Goal: Task Accomplishment & Management: Manage account settings

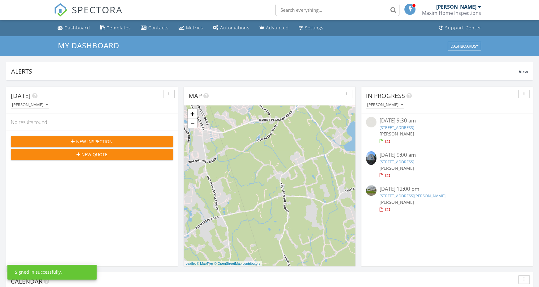
scroll to position [564, 539]
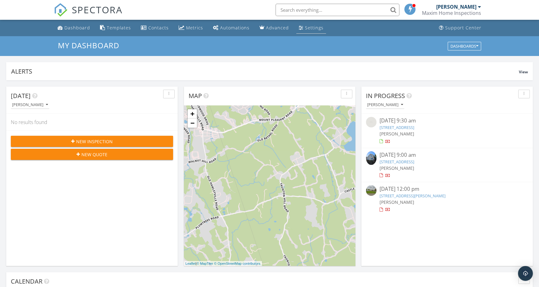
click at [306, 33] on link "Settings" at bounding box center [311, 27] width 30 height 11
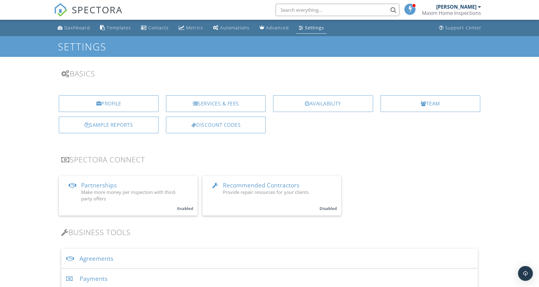
click at [279, 129] on div "Profile Services & Fees Availability Team Sample Reports Discount Codes" at bounding box center [269, 116] width 439 height 53
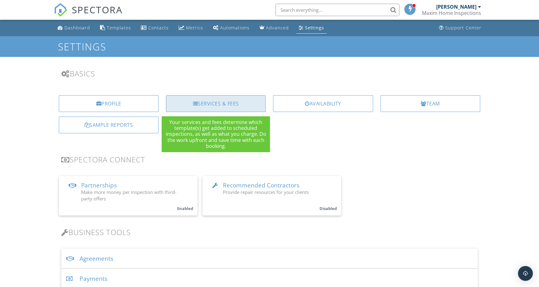
click at [239, 103] on div "Services & Fees" at bounding box center [216, 103] width 100 height 17
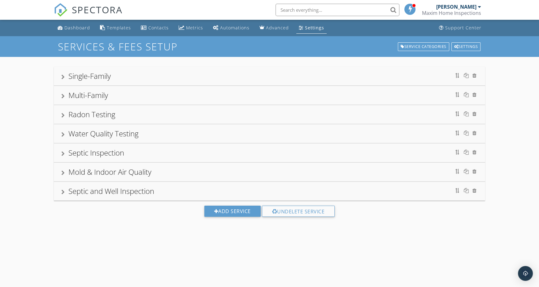
click at [118, 81] on div "Single-Family" at bounding box center [269, 76] width 417 height 11
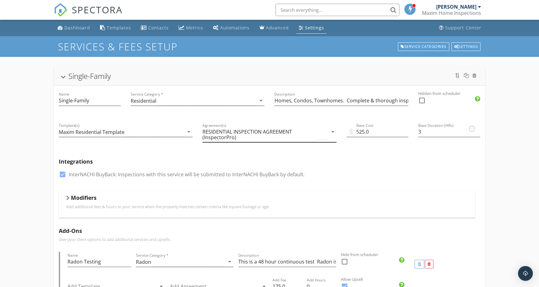
click at [334, 134] on icon "arrow_drop_down" at bounding box center [332, 131] width 7 height 7
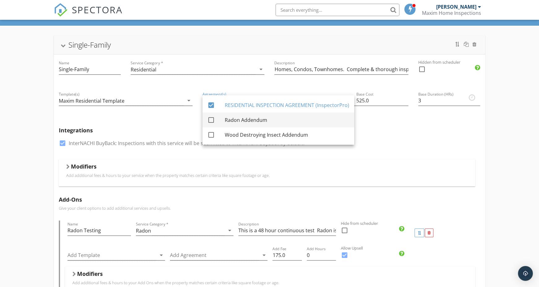
scroll to position [31, 0]
click at [388, 149] on div "check_box InterNACHI BuyBack: Inspections with this service will be submitted t…" at bounding box center [270, 147] width 422 height 16
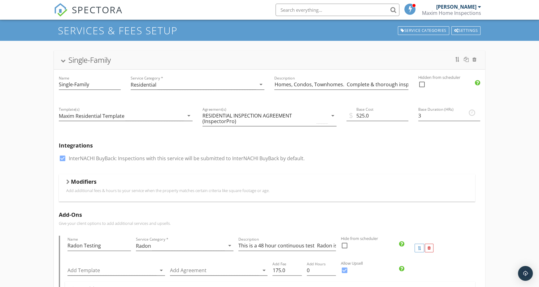
scroll to position [0, 0]
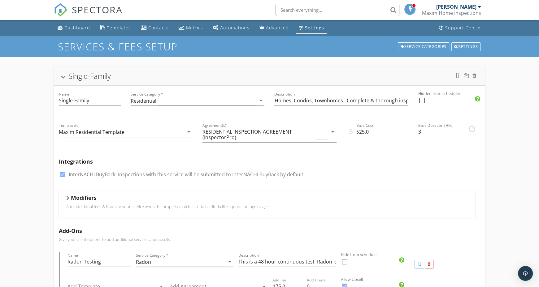
click at [310, 31] on link "Settings" at bounding box center [311, 27] width 30 height 11
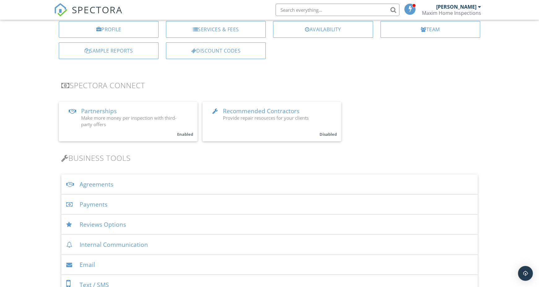
scroll to position [81, 0]
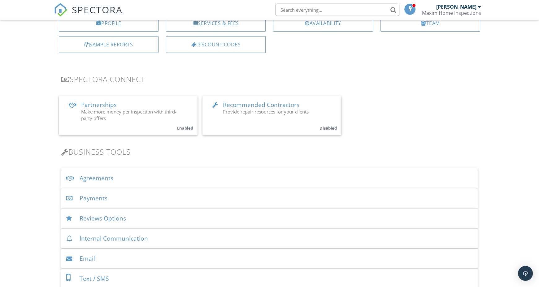
click at [174, 181] on div "Agreements" at bounding box center [269, 179] width 417 height 20
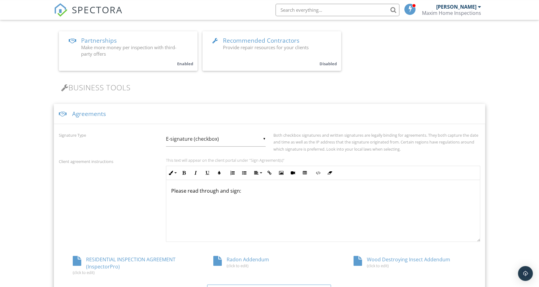
click at [120, 218] on div "Client agreement instructions This text will appear on the client portal under …" at bounding box center [269, 200] width 429 height 84
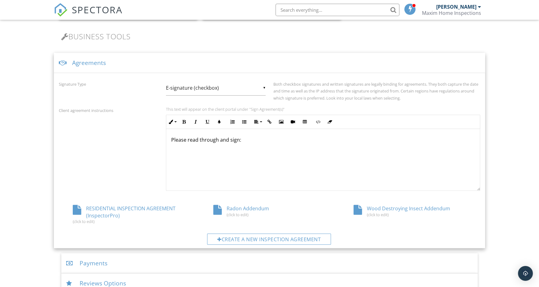
scroll to position [197, 0]
click at [233, 208] on div "Radon Addendum (click to edit)" at bounding box center [269, 210] width 141 height 12
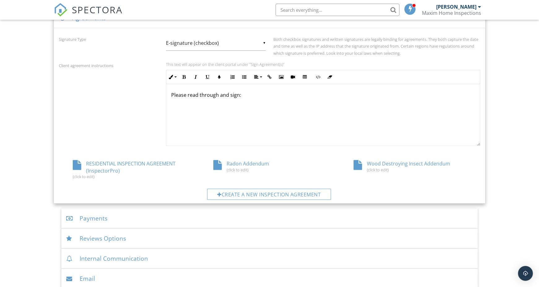
scroll to position [277, 0]
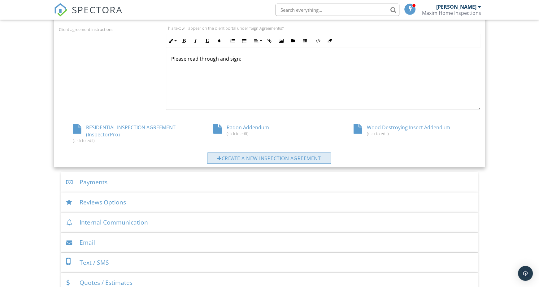
click at [236, 155] on div "Create a new inspection agreement" at bounding box center [269, 158] width 124 height 11
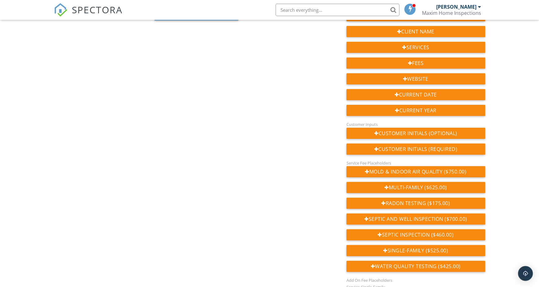
scroll to position [157, 0]
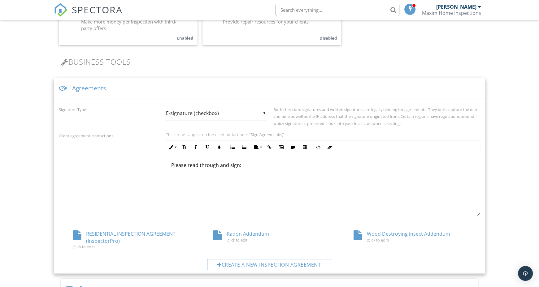
click at [230, 234] on div "Radon Addendum (click to edit)" at bounding box center [269, 237] width 141 height 12
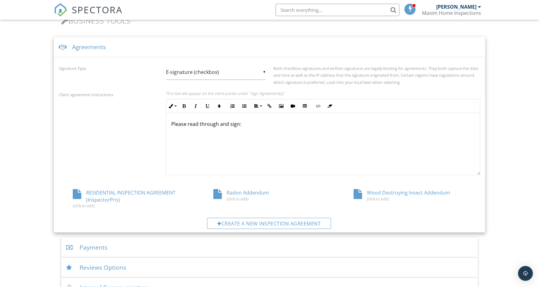
scroll to position [213, 0]
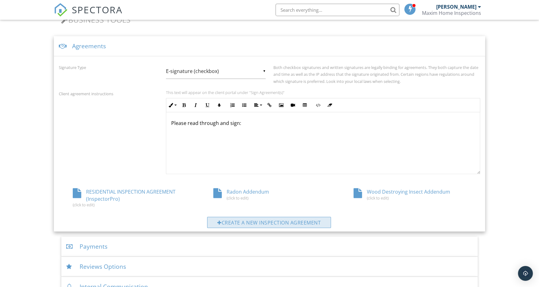
click at [291, 222] on div "Create a new inspection agreement" at bounding box center [269, 222] width 124 height 11
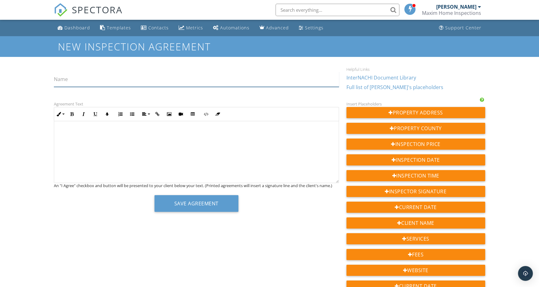
click at [154, 79] on input "Name" at bounding box center [196, 79] width 285 height 15
type input "Mold Addendum"
click at [186, 142] on div at bounding box center [196, 152] width 285 height 62
click at [168, 134] on p "​ ​" at bounding box center [196, 132] width 275 height 7
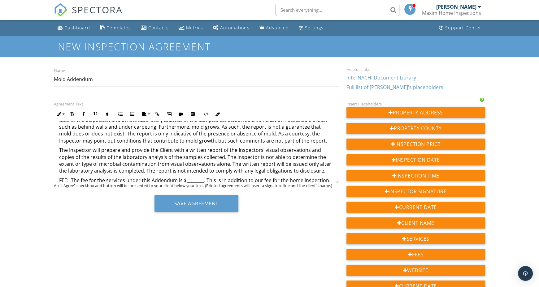
scroll to position [50, 0]
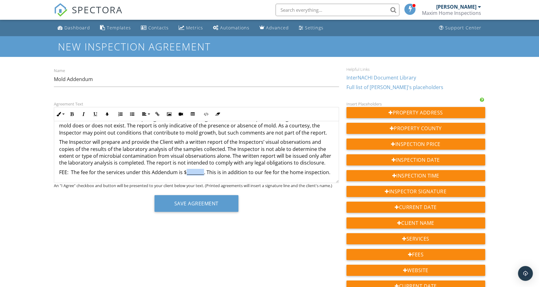
drag, startPoint x: 185, startPoint y: 172, endPoint x: 202, endPoint y: 174, distance: 17.2
click at [202, 174] on p "FEE: The fee for the services under this Addendum is $________. This is in addi…" at bounding box center [196, 172] width 275 height 7
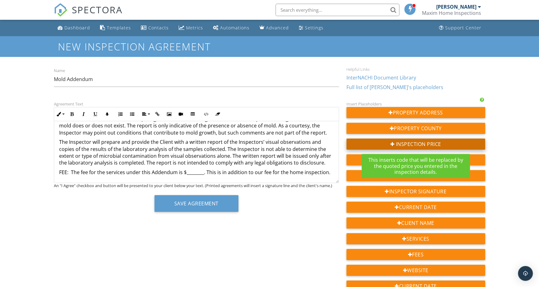
click at [396, 144] on div "Inspection Price" at bounding box center [416, 144] width 139 height 11
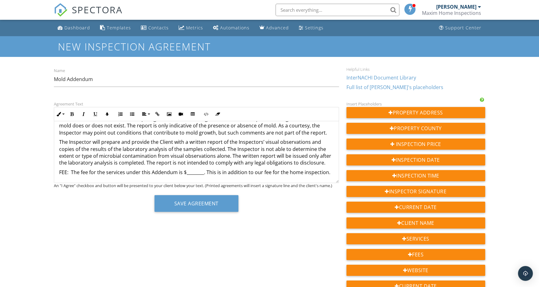
click at [194, 171] on p "FEE: The fee for the services under this Addendum is $________. This is in addi…" at bounding box center [196, 172] width 275 height 7
click at [183, 172] on p "FEE: The fee for the services under this Addendum is ${{PRICE}}. This is in add…" at bounding box center [196, 176] width 275 height 14
drag, startPoint x: 183, startPoint y: 172, endPoint x: 207, endPoint y: 173, distance: 23.3
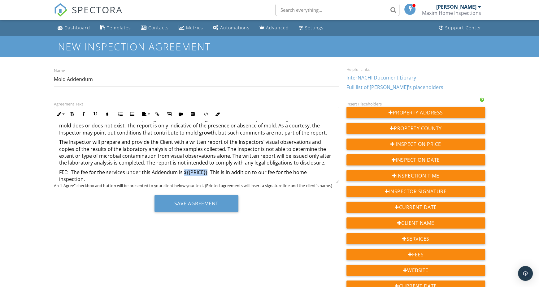
click at [207, 173] on p "FEE: The fee for the services under this Addendum is ${{PRICE}}. This is in add…" at bounding box center [196, 176] width 275 height 14
click at [207, 173] on p "FEE: The fee for the services under this Addendum is ${{PRICE}} . This is in ad…" at bounding box center [196, 172] width 275 height 7
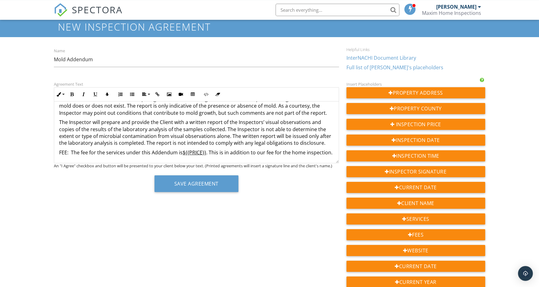
scroll to position [26, 0]
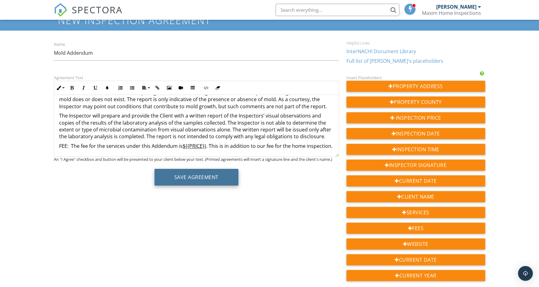
click at [213, 175] on button "Save Agreement" at bounding box center [197, 177] width 84 height 17
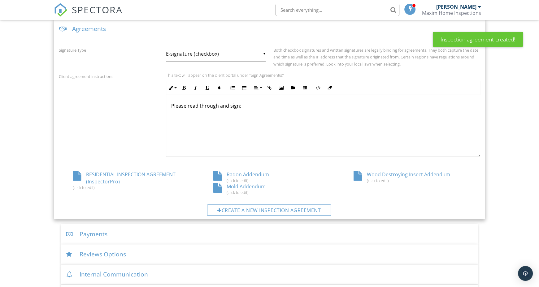
scroll to position [198, 0]
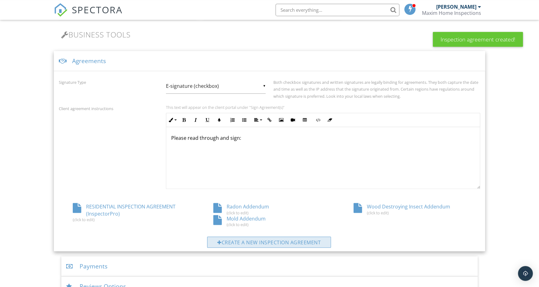
click at [253, 245] on div "Create a new inspection agreement" at bounding box center [269, 242] width 124 height 11
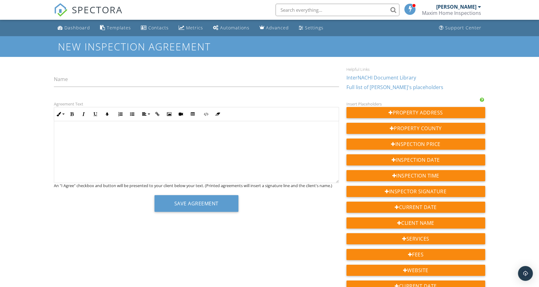
click at [183, 150] on div at bounding box center [196, 152] width 285 height 62
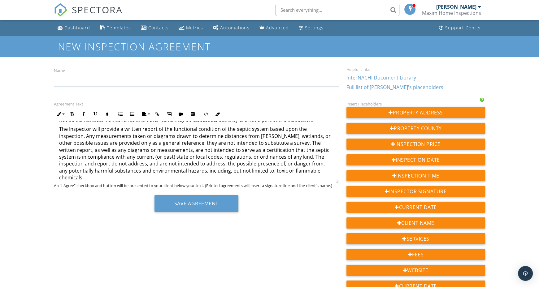
click at [143, 80] on input "Name" at bounding box center [196, 79] width 285 height 15
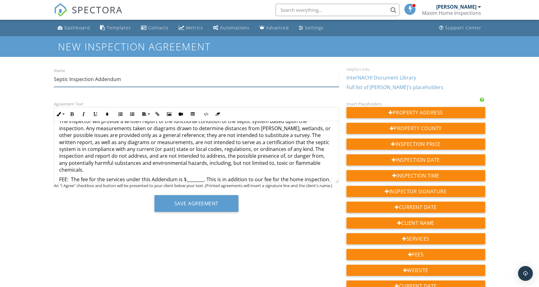
scroll to position [57, 0]
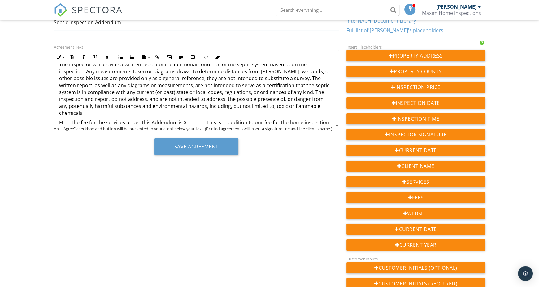
type input "Septic Inspection Addendum"
click at [189, 119] on p "FEE: The fee for the services under this Addendum is $________. This is in addi…" at bounding box center [196, 122] width 275 height 7
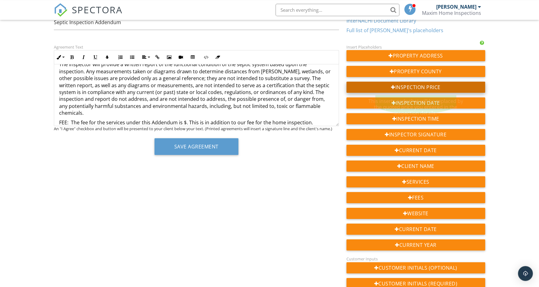
click at [412, 87] on div "Inspec tion Price" at bounding box center [416, 87] width 139 height 11
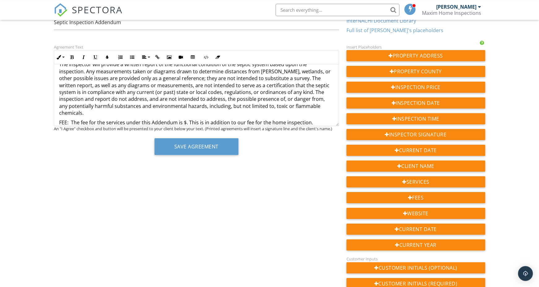
click at [310, 119] on p "FEE: The fee for the services under this Addendum is $. This is in addition to …" at bounding box center [196, 126] width 275 height 14
click at [184, 119] on p "FEE: The fee for the services under this Addendum is $. This is in addition to …" at bounding box center [196, 122] width 275 height 7
click at [206, 147] on button "Save Agreement" at bounding box center [197, 146] width 84 height 17
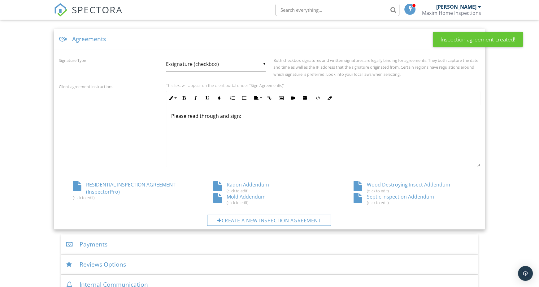
scroll to position [220, 0]
click at [244, 197] on div "Mold Addendum (click to edit)" at bounding box center [269, 200] width 141 height 12
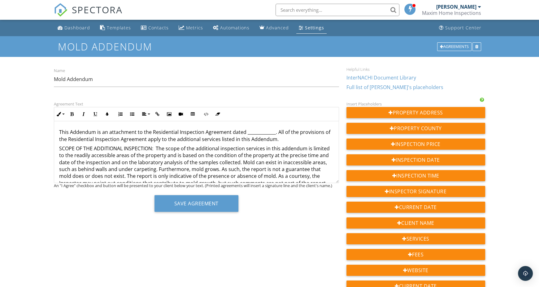
click at [58, 130] on div "This Addendum is an attachment to the Residential Inspection Agreement dated __…" at bounding box center [196, 177] width 285 height 112
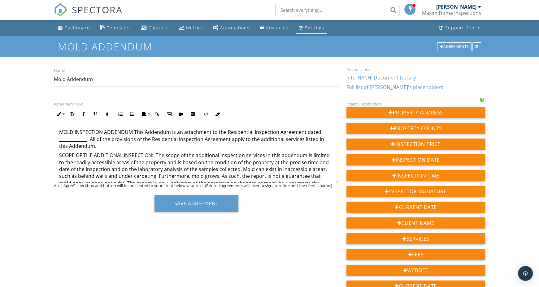
click at [65, 140] on p "MOLD INSPECTION ADDENDUM This Addendum is an attachment to the Residential Insp…" at bounding box center [196, 139] width 275 height 21
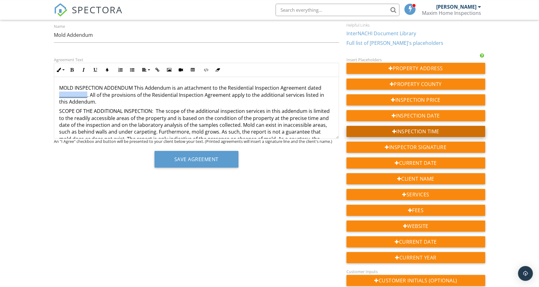
scroll to position [45, 0]
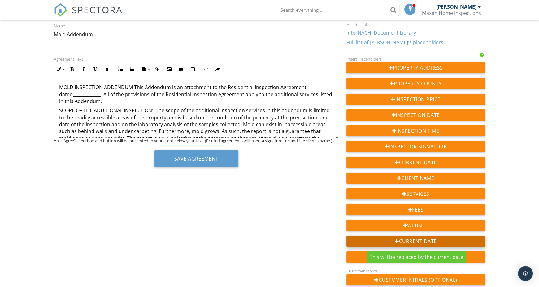
click at [396, 240] on div at bounding box center [397, 241] width 4 height 5
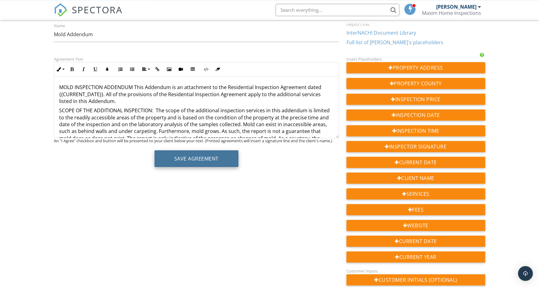
click at [194, 161] on button "Save Agreement" at bounding box center [197, 159] width 84 height 17
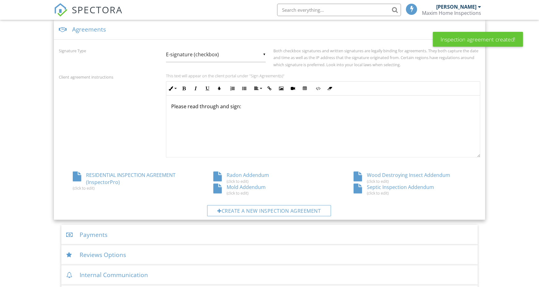
scroll to position [230, 0]
click at [239, 173] on div "Radon Addendum (click to edit)" at bounding box center [269, 177] width 141 height 12
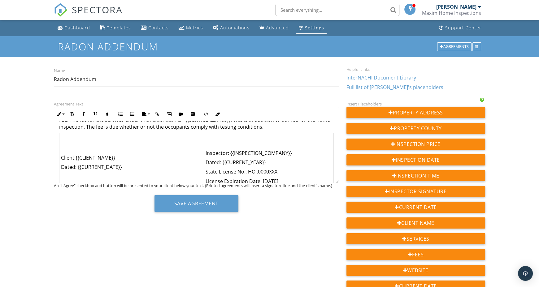
scroll to position [270, 0]
click at [270, 128] on p "FEE: The fee for the services under this Addendum is ${{SERVICE_221169}}. This …" at bounding box center [196, 124] width 275 height 14
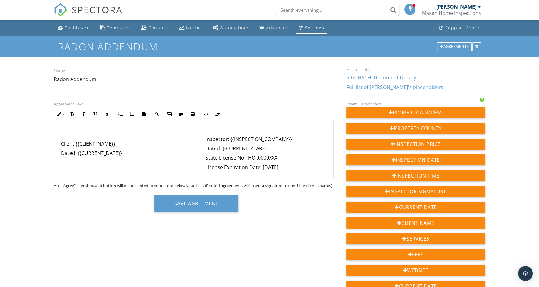
click at [317, 181] on div "RADON INSPECTION ADDENDUM This Addendum is an attachment to the Residential Ins…" at bounding box center [196, 10] width 285 height 346
copy p
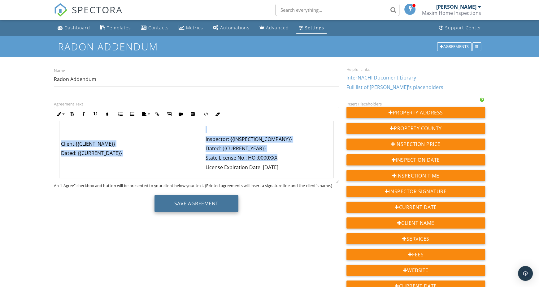
click at [199, 205] on button "Save Agreement" at bounding box center [197, 203] width 84 height 17
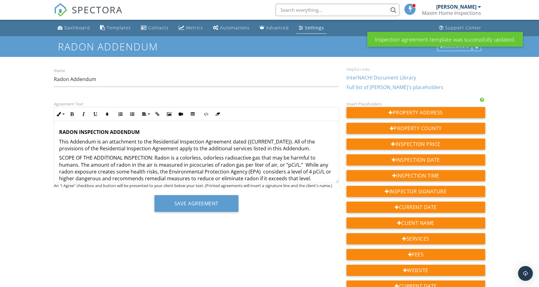
click at [144, 150] on p "This Addendum is an attachment to the Residential Inspection Agreement dated {{…" at bounding box center [196, 145] width 275 height 14
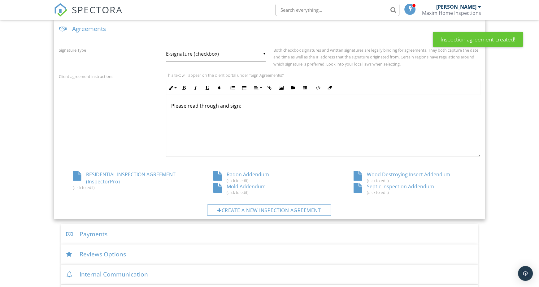
click at [245, 187] on div "Mold Addendum (click to edit)" at bounding box center [269, 189] width 141 height 12
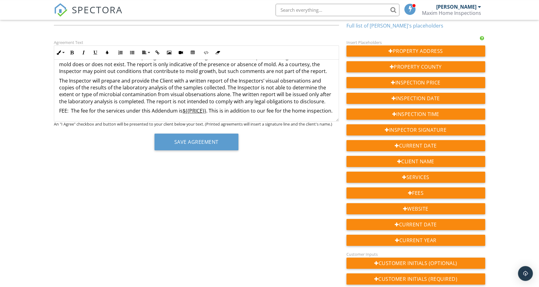
scroll to position [64, 0]
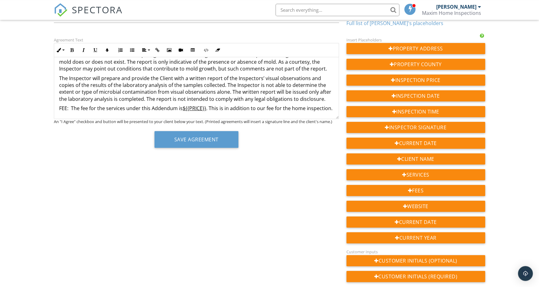
click at [332, 107] on p "FEE: The fee for the services under this Addendum is ${{PRICE}} . This is in ad…" at bounding box center [196, 108] width 275 height 7
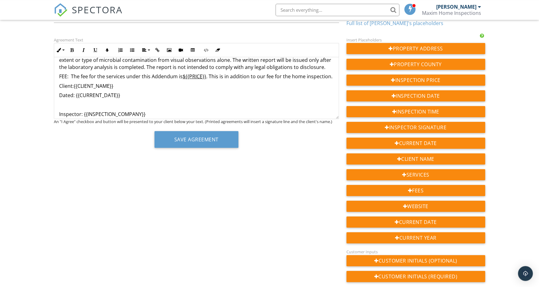
scroll to position [67, 0]
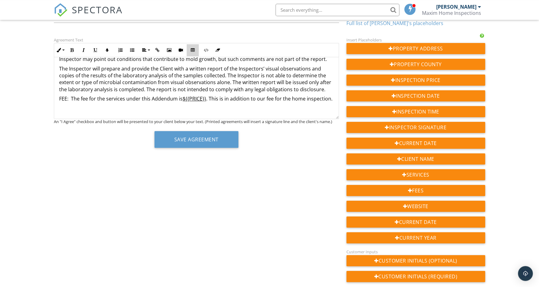
click at [193, 49] on icon "button" at bounding box center [193, 50] width 4 height 4
click at [175, 68] on span at bounding box center [175, 70] width 4 height 4
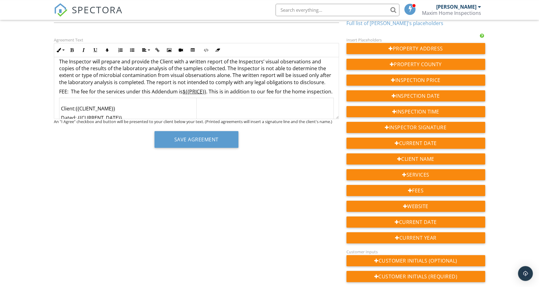
scroll to position [123, 0]
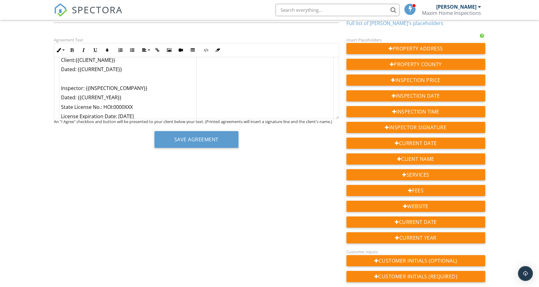
click at [60, 90] on div at bounding box center [58, 90] width 3 height 85
click at [60, 89] on td "Client:{{CLIENT_NAME}} Dated: {{CURRENT_DATE}} Inspector: {{INSPECTION_COMPANY}…" at bounding box center [127, 91] width 137 height 85
drag, startPoint x: 61, startPoint y: 88, endPoint x: 155, endPoint y: 114, distance: 97.2
click at [155, 114] on td "Client:{{CLIENT_NAME}} Dated: {{CURRENT_DATE}} Inspector: {{INSPECTION_COMPANY}…" at bounding box center [127, 91] width 137 height 85
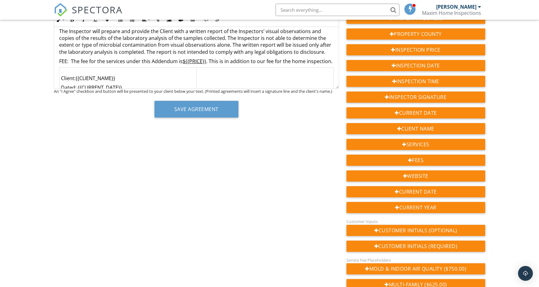
scroll to position [95, 0]
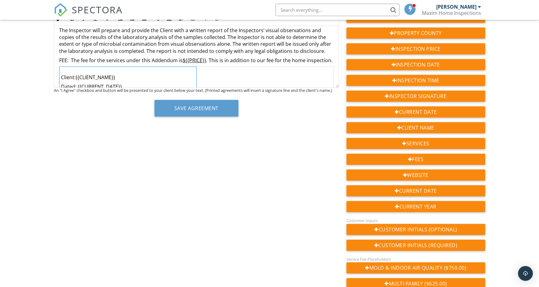
click at [166, 85] on p "Dated: {{CURRENT_DATE}}" at bounding box center [128, 86] width 134 height 7
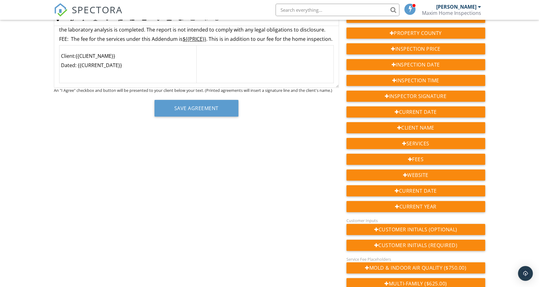
scroll to position [89, 0]
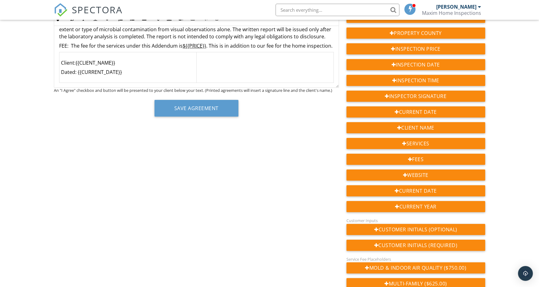
click at [239, 67] on td at bounding box center [264, 67] width 137 height 31
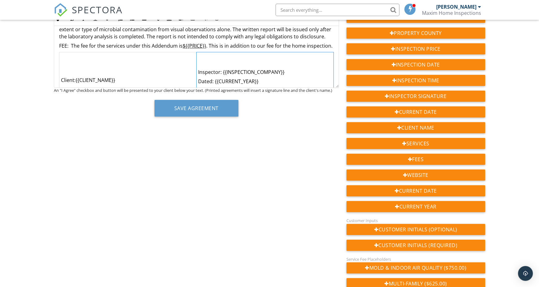
scroll to position [104, 0]
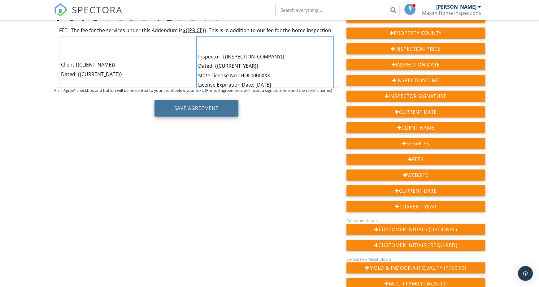
click at [195, 105] on button "Save Agreement" at bounding box center [197, 108] width 84 height 17
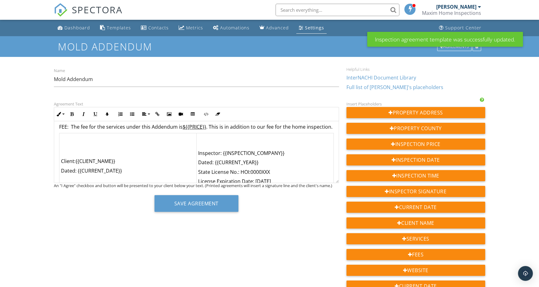
scroll to position [103, 0]
drag, startPoint x: 61, startPoint y: 161, endPoint x: 243, endPoint y: 169, distance: 182.3
click at [243, 170] on tr "Client:{{CLIENT_NAME}} Dated: {{CURRENT_DATE}} Inspector: {{INSPECTION_COMPANY}…" at bounding box center [196, 166] width 274 height 66
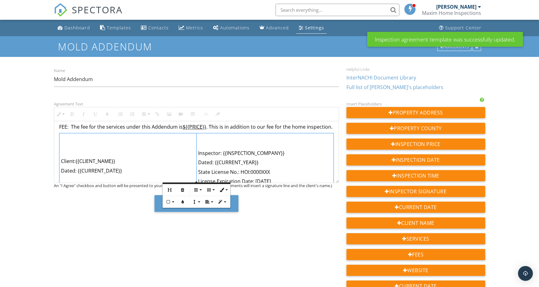
scroll to position [124, 0]
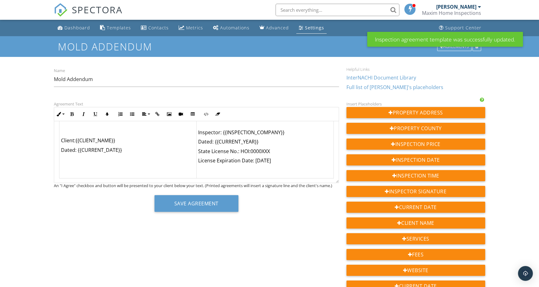
click at [286, 164] on p "License Expiration Date: 6/30/2027" at bounding box center [265, 160] width 134 height 7
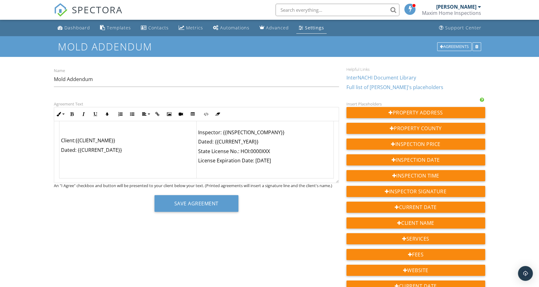
click at [63, 142] on p "Client:{{CLIENT_NAME}}" at bounding box center [128, 140] width 134 height 7
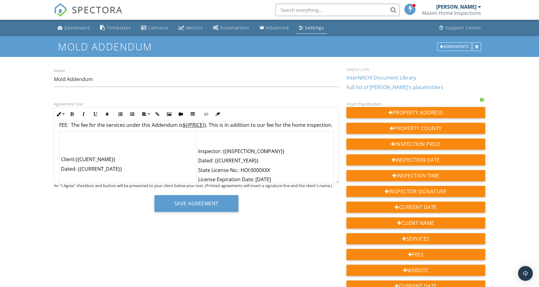
scroll to position [104, 0]
click at [59, 131] on div at bounding box center [59, 164] width 0 height 66
click at [69, 138] on td "Client:{{CLIENT_NAME}} Dated: {{CURRENT_DATE}}" at bounding box center [127, 165] width 137 height 66
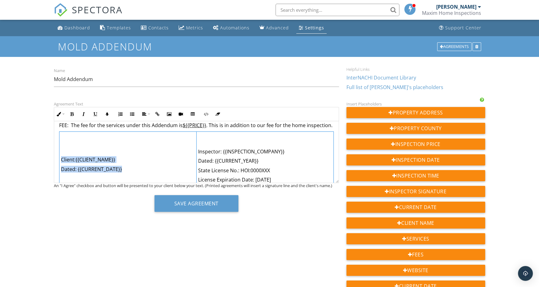
click at [225, 145] on p at bounding box center [265, 142] width 134 height 7
click at [164, 149] on td "Client:{{CLIENT_NAME}} Dated: {{CURRENT_DATE}}" at bounding box center [127, 165] width 137 height 66
click at [210, 156] on td "Inspector: {{INSPECTION_COMPANY}} Dated: {{CURRENT_YEAR}} State License No.: HO…" at bounding box center [264, 165] width 137 height 66
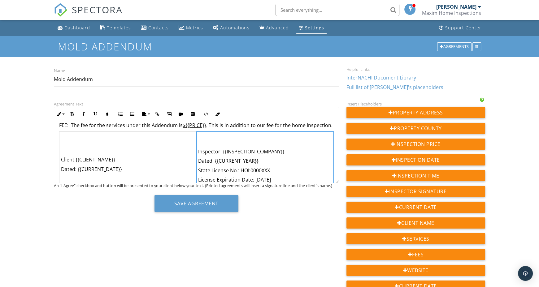
click at [210, 156] on td "Inspector: {{INSPECTION_COMPANY}} Dated: {{CURRENT_YEAR}} State License No.: HO…" at bounding box center [264, 165] width 137 height 66
click at [148, 159] on p "Client:{{CLIENT_NAME}}" at bounding box center [128, 159] width 134 height 7
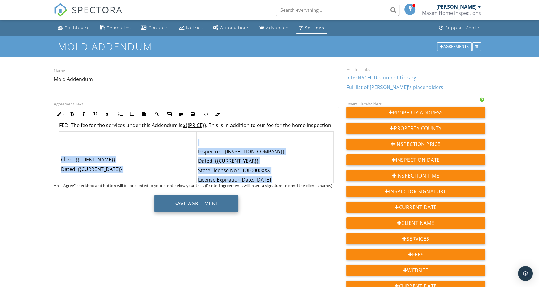
click at [182, 204] on button "Save Agreement" at bounding box center [197, 203] width 84 height 17
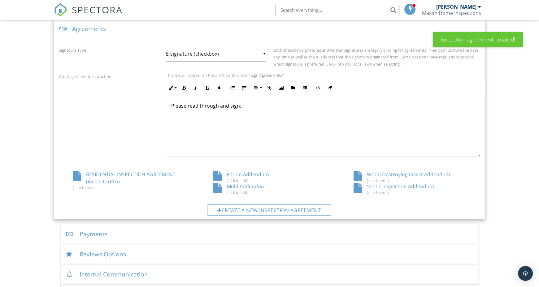
click at [376, 175] on div "Wood Destroying Insect Addendum (click to edit)" at bounding box center [410, 177] width 141 height 12
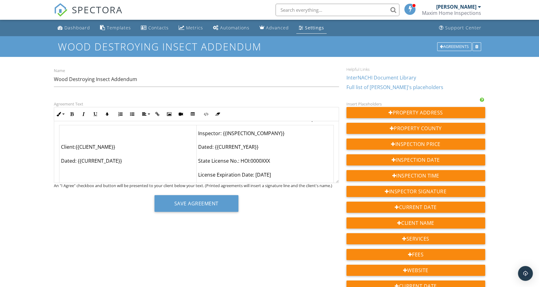
scroll to position [200, 0]
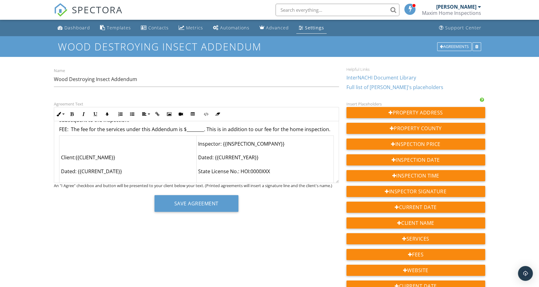
click at [196, 132] on p "FEE: The fee for the services under this Addendum is $________. This is in addi…" at bounding box center [196, 129] width 275 height 7
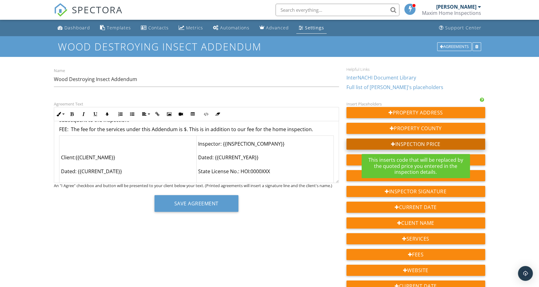
click at [412, 143] on div "Inspe ction Price" at bounding box center [416, 144] width 139 height 11
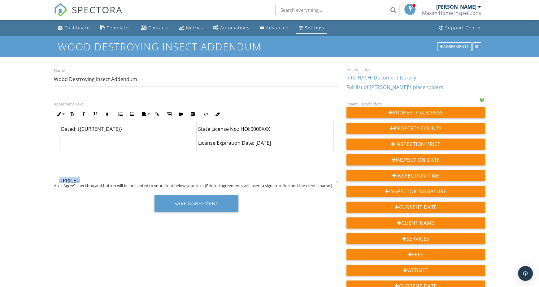
drag, startPoint x: 86, startPoint y: 180, endPoint x: 54, endPoint y: 179, distance: 31.9
click at [54, 179] on div "WOOD-DESTROYING ORGANISM INSPECTION ADDENDUM This Addendum is an attachment to …" at bounding box center [196, 35] width 285 height 313
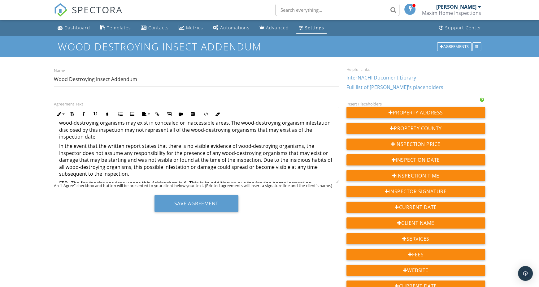
scroll to position [169, 0]
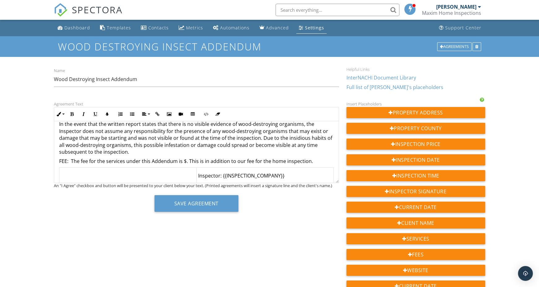
click at [186, 162] on p "FEE: The fee for the services under this Addendum is $. This is in addition to …" at bounding box center [196, 161] width 275 height 7
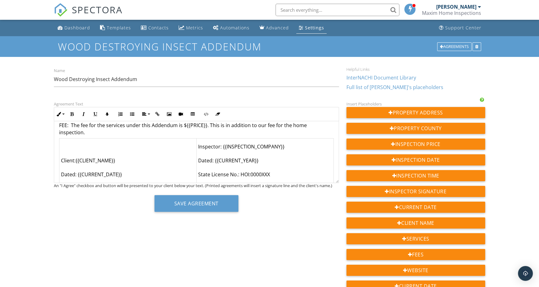
scroll to position [208, 0]
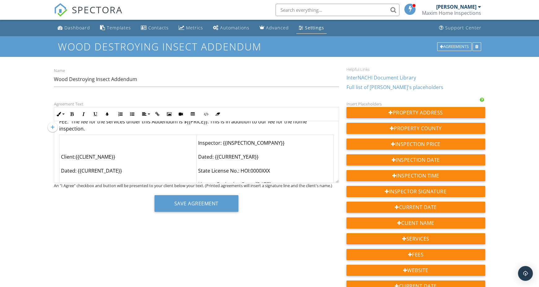
click at [55, 132] on icon at bounding box center [53, 127] width 10 height 10
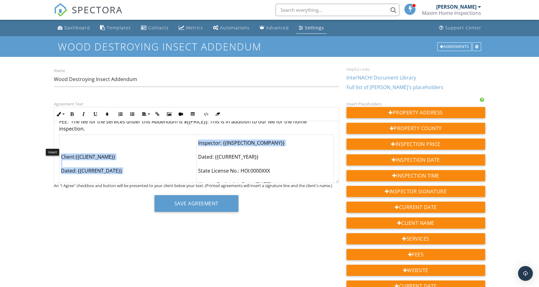
drag, startPoint x: 57, startPoint y: 142, endPoint x: 199, endPoint y: 145, distance: 142.2
click at [199, 145] on div "WOOD-DESTROYING ORGANISM INSPECTION ADDENDUM This Addendum is an attachment to …" at bounding box center [196, 73] width 285 height 320
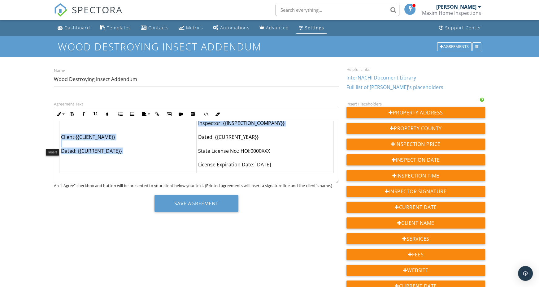
scroll to position [229, 0]
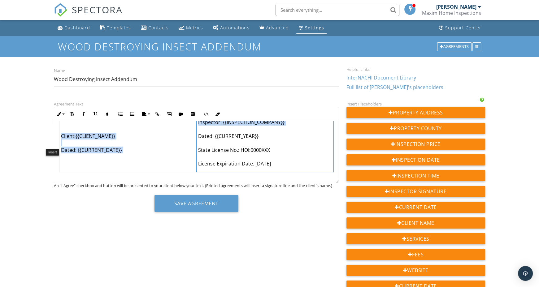
click at [225, 160] on td "Inspector: {{INSPECTION_COMPANY}} Dated: {{CURRENT_YEAR}} State License No.: HO…" at bounding box center [264, 143] width 137 height 58
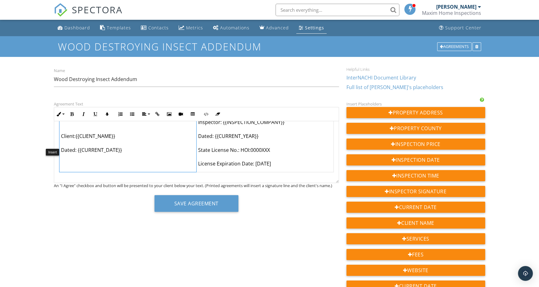
click at [176, 145] on td "Client:{{CLIENT_NAME}} Dated: {{CURRENT_DATE}}" at bounding box center [127, 143] width 137 height 58
click at [222, 147] on td "Inspector: {{INSPECTION_COMPANY}} Dated: {{CURRENT_YEAR}} State License No.: HO…" at bounding box center [264, 143] width 137 height 58
click at [174, 144] on td "Client:{{CLIENT_NAME}} Dated: {{CURRENT_DATE}}" at bounding box center [127, 143] width 137 height 58
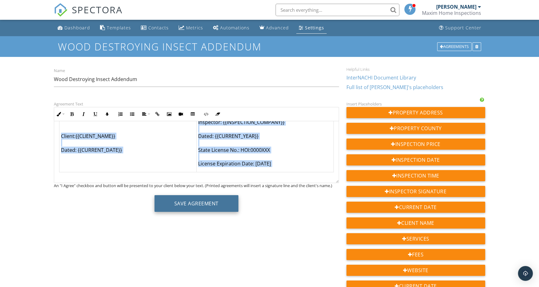
click at [194, 210] on button "Save Agreement" at bounding box center [197, 203] width 84 height 17
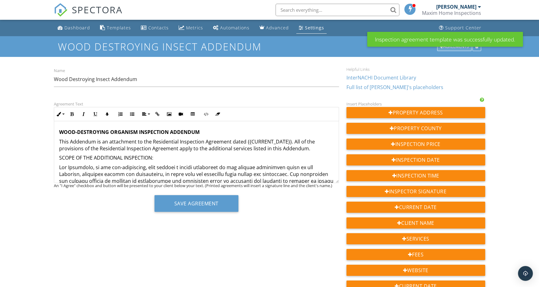
click at [445, 49] on div "Agreements" at bounding box center [454, 46] width 34 height 9
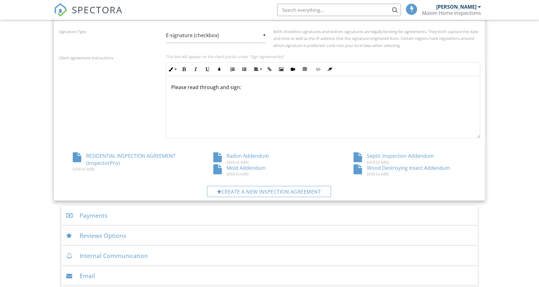
scroll to position [230, 0]
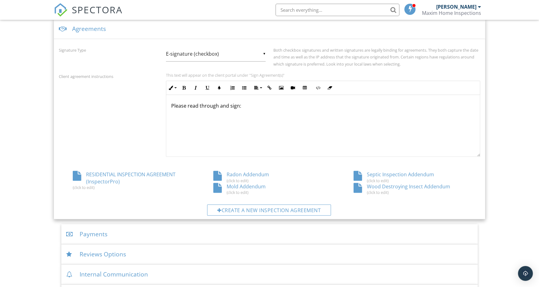
click at [374, 174] on div "Septic Inspection Addendum (click to edit)" at bounding box center [410, 177] width 141 height 12
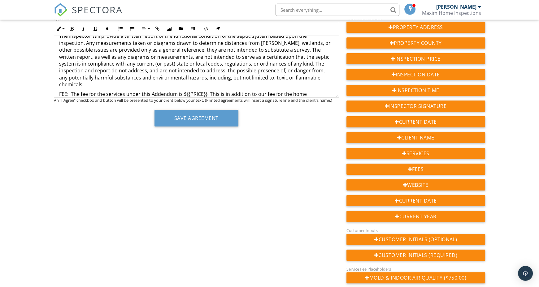
scroll to position [86, 0]
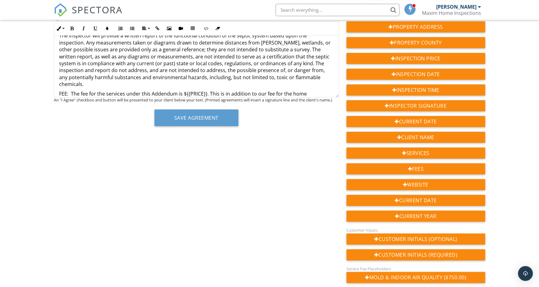
click at [331, 90] on p "FEE: The fee for the services under this Addendum is ${{PRICE}}. This is in add…" at bounding box center [196, 97] width 275 height 14
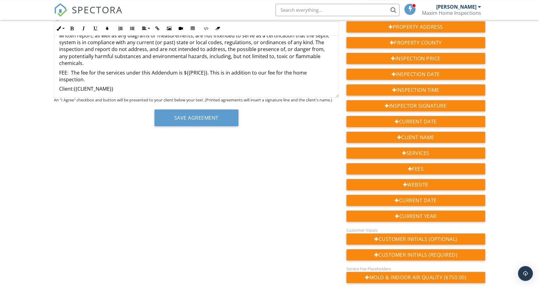
scroll to position [120, 0]
click at [134, 90] on p "Client:{{CLIENT_NAME}} Dated: {{CURRENT_DATE}} Inspector: {{INSPECTION_COMPANY}…" at bounding box center [196, 123] width 275 height 76
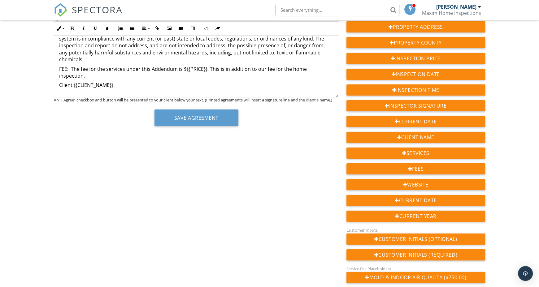
scroll to position [134, 0]
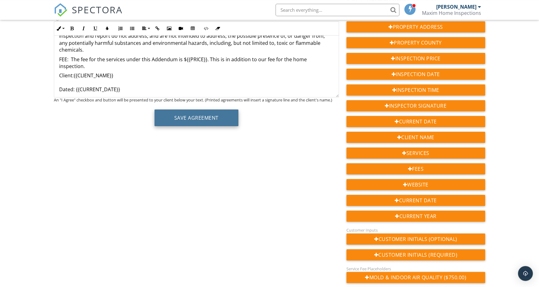
click at [202, 125] on button "Save Agreement" at bounding box center [197, 118] width 84 height 17
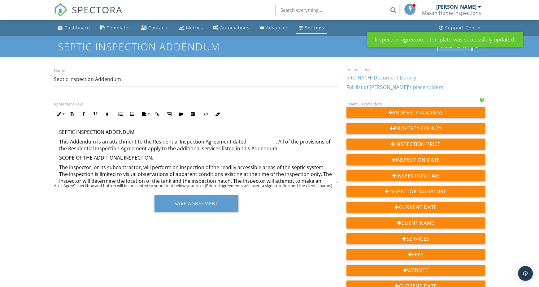
click at [453, 47] on div "Agreements" at bounding box center [454, 46] width 34 height 9
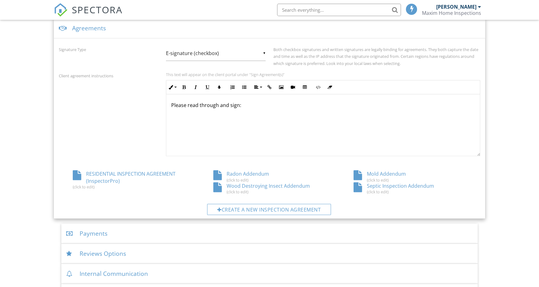
scroll to position [230, 0]
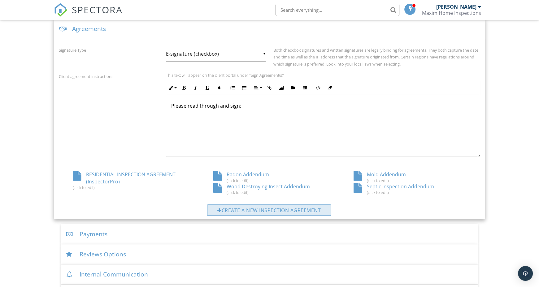
click at [289, 208] on div "Create a new inspection agreement" at bounding box center [269, 210] width 124 height 11
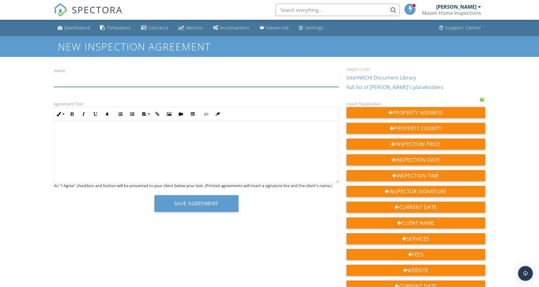
click at [206, 80] on input "Name" at bounding box center [196, 79] width 285 height 15
type input "Water Quality Testing Addendum"
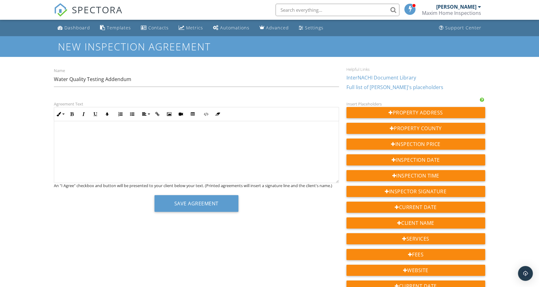
click at [99, 159] on div at bounding box center [196, 152] width 285 height 62
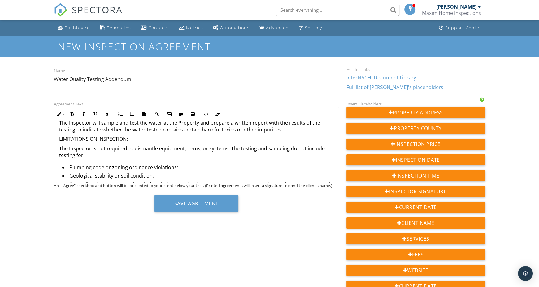
scroll to position [1, 0]
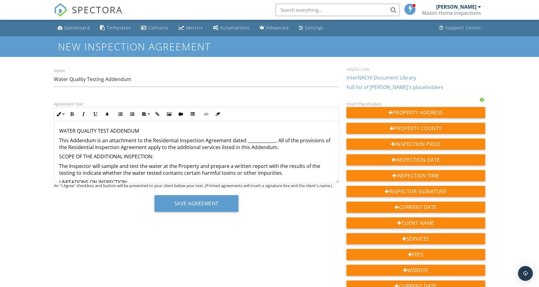
click at [261, 141] on p "This Addendum is an attachment to the Residential Inspection Agreement dated __…" at bounding box center [196, 144] width 275 height 14
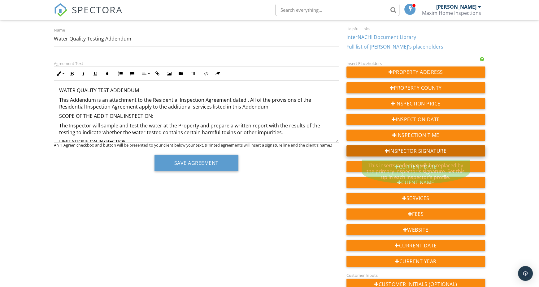
scroll to position [41, 0]
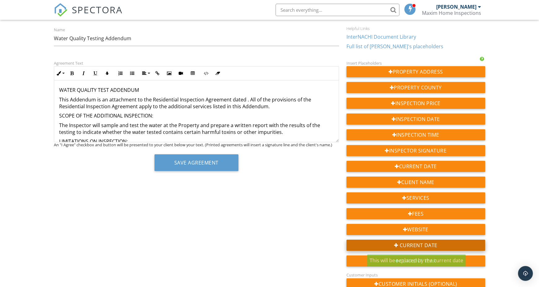
click at [400, 245] on div "Current Date" at bounding box center [416, 245] width 139 height 11
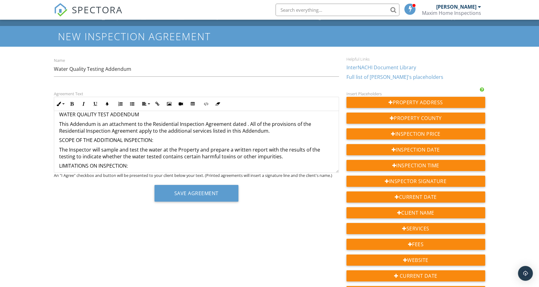
scroll to position [0, 0]
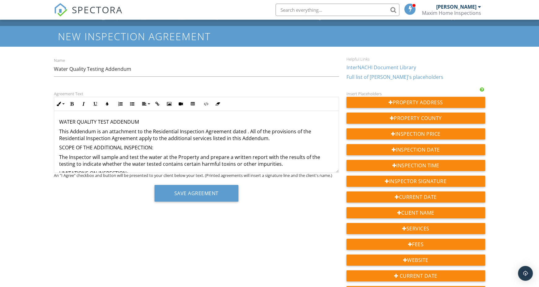
click at [244, 133] on p "This Addendum is an attachment to the Residential Inspection Agreement dated . …" at bounding box center [196, 135] width 275 height 14
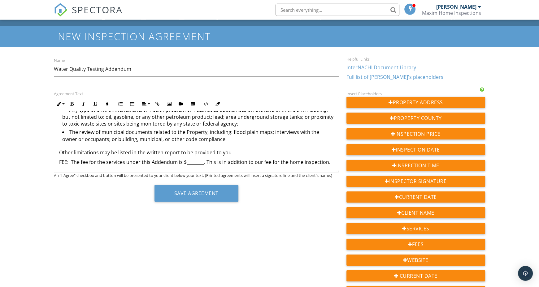
scroll to position [13, 0]
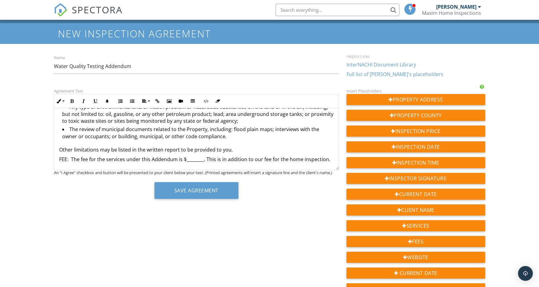
click at [190, 160] on p "FEE: The fee for the services under this Addendum is $________. This is in addi…" at bounding box center [196, 159] width 275 height 7
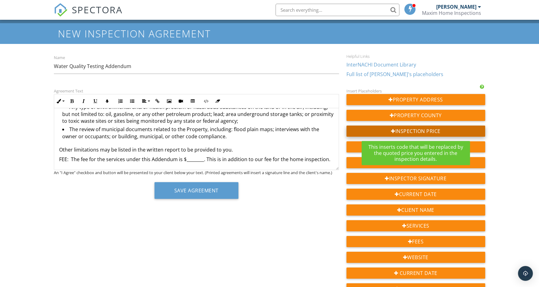
click at [407, 130] on div "Insp ection Price" at bounding box center [416, 131] width 139 height 11
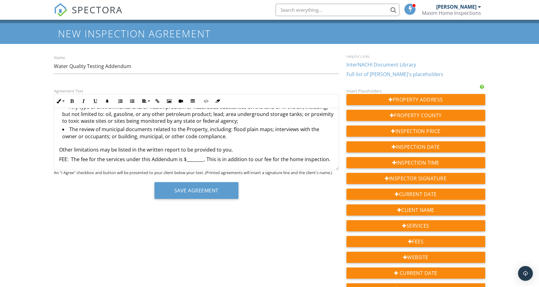
click at [194, 160] on p "FEE: The fee for the services under this Addendum is $________. This is in addi…" at bounding box center [196, 159] width 275 height 7
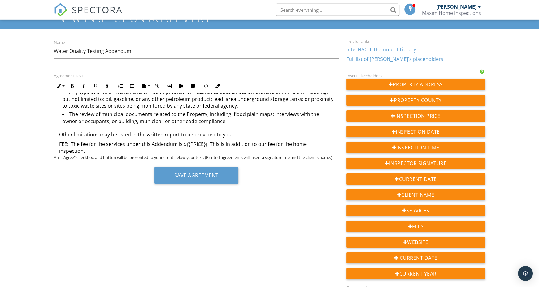
scroll to position [29, 0]
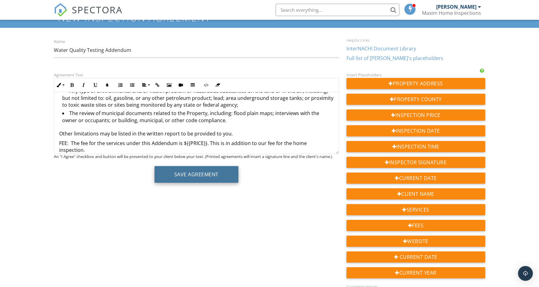
click at [195, 177] on button "Save Agreement" at bounding box center [197, 174] width 84 height 17
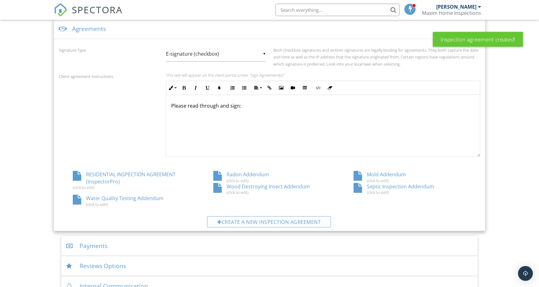
scroll to position [212, 0]
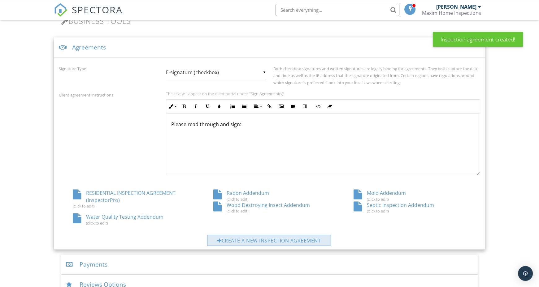
click at [276, 238] on div "Create a new inspection agreement" at bounding box center [269, 240] width 124 height 11
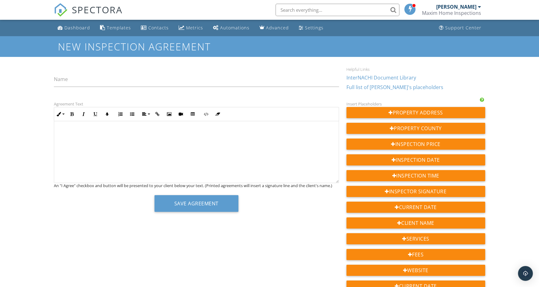
click at [165, 163] on div at bounding box center [196, 152] width 285 height 62
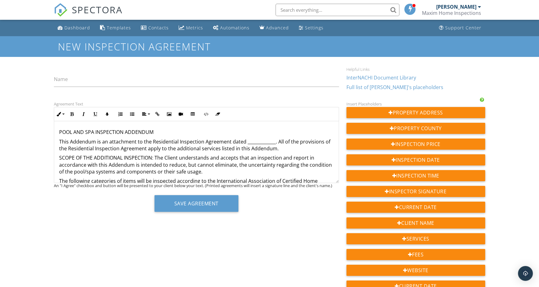
scroll to position [346, 0]
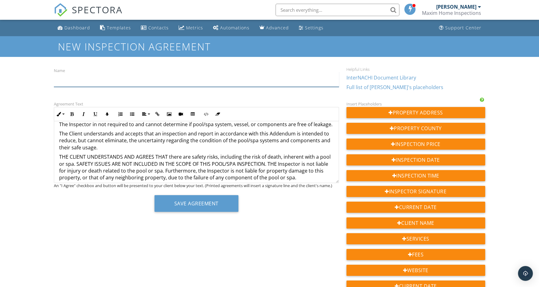
click at [107, 84] on input "Name" at bounding box center [196, 79] width 285 height 15
type input "Pool and Spa Inspection Addendum"
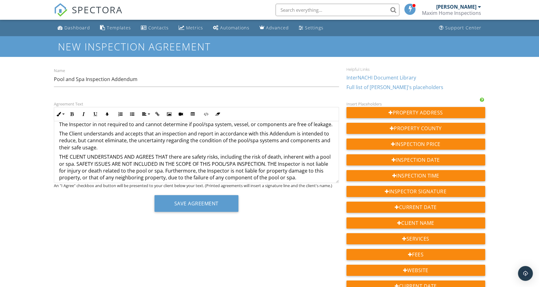
click at [190, 184] on p "FEE: The fee for the services under this Addendum is $________. This is in addi…" at bounding box center [196, 187] width 275 height 7
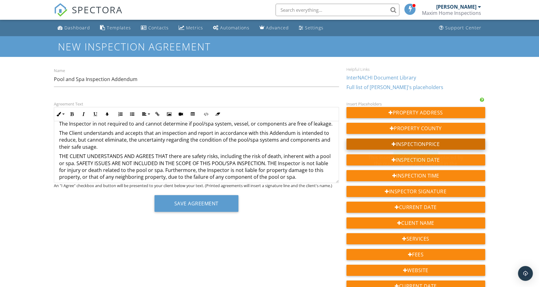
click at [427, 147] on div "Inspection Price" at bounding box center [416, 144] width 139 height 11
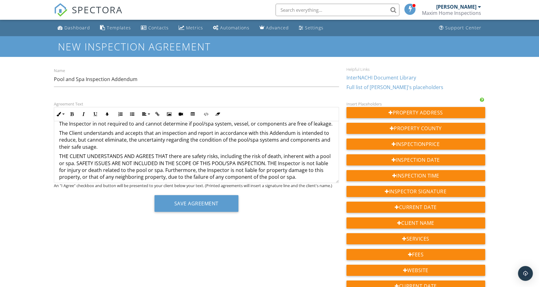
click at [310, 183] on p "FEE: The fee for the services under this Addendum is $. This is in addition to …" at bounding box center [196, 190] width 275 height 14
click at [185, 183] on p "FEE: The fee for the services under this Addendum is $. This is in addition to …" at bounding box center [196, 186] width 275 height 7
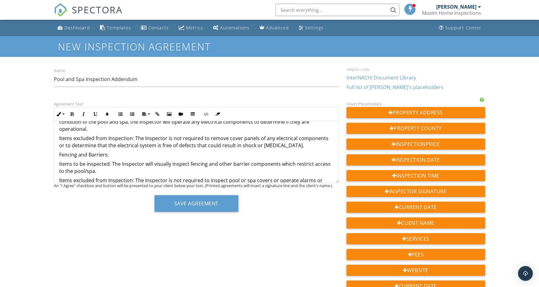
scroll to position [0, 0]
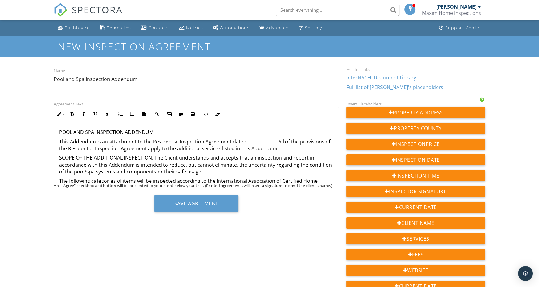
click at [252, 140] on p "This Addendum is an attachment to the Residential Inspection Agreement dated __…" at bounding box center [196, 145] width 275 height 14
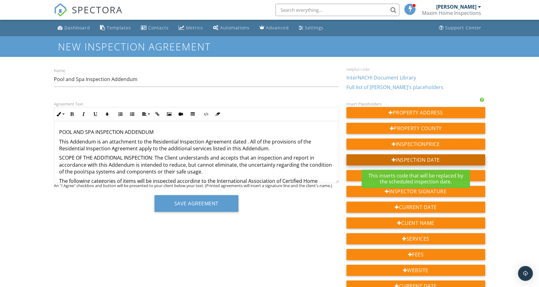
click at [417, 158] on div "Inspect ion Date" at bounding box center [416, 160] width 139 height 11
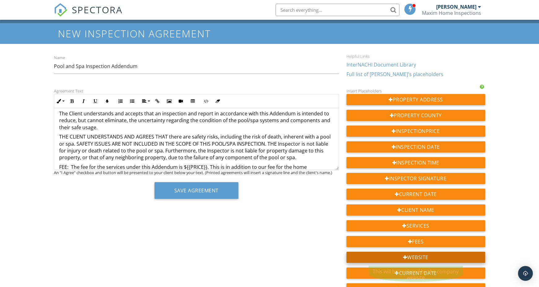
scroll to position [13, 0]
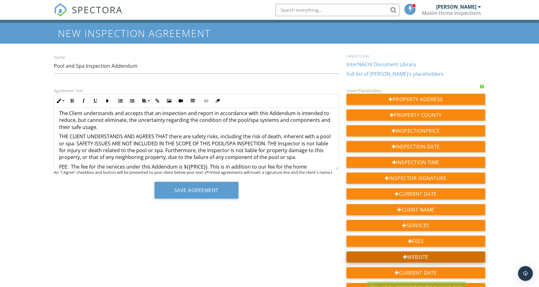
click at [418, 274] on div "Curre nt Date" at bounding box center [416, 273] width 139 height 11
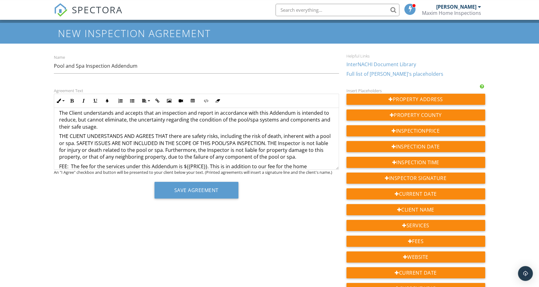
scroll to position [7, 0]
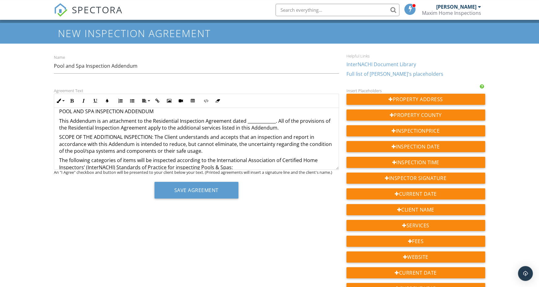
click at [254, 121] on p "This Addendum is an attachment to the Residential Inspection Agreement dated __…" at bounding box center [196, 125] width 275 height 14
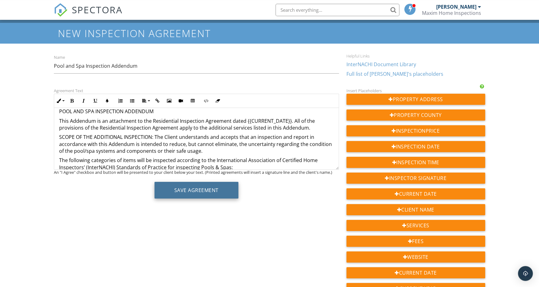
click at [212, 188] on button "Save Agreement" at bounding box center [197, 190] width 84 height 17
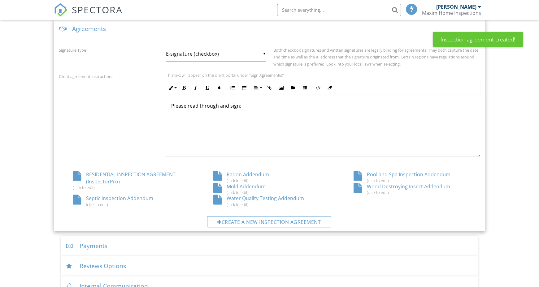
scroll to position [230, 0]
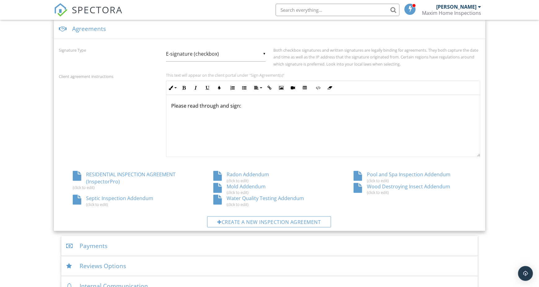
click at [373, 186] on div "Wood Destroying Insect Addendum (click to edit)" at bounding box center [410, 189] width 141 height 12
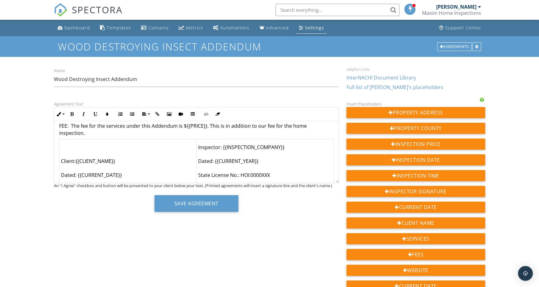
scroll to position [204, 0]
click at [332, 128] on p "FEE: The fee for the services under this Addendum is ${{PRICE}}. This is in add…" at bounding box center [196, 130] width 275 height 14
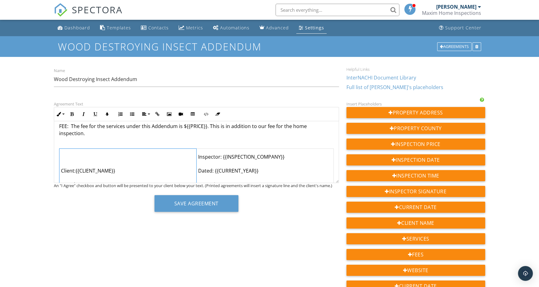
click at [175, 165] on td "Client:{{CLIENT_NAME}} Dated: {{CURRENT_DATE}}" at bounding box center [127, 178] width 137 height 58
click at [221, 163] on td "Inspector: {{INSPECTION_COMPANY}} Dated: {{CURRENT_YEAR}} State License No.: HO…" at bounding box center [264, 178] width 137 height 58
copy td "CURRENT_YEAR"
click at [221, 163] on td "Inspector: {{INSPECTION_COMPANY}} Dated: {{CURRENT_YEAR}} State License No.: HO…" at bounding box center [264, 178] width 137 height 58
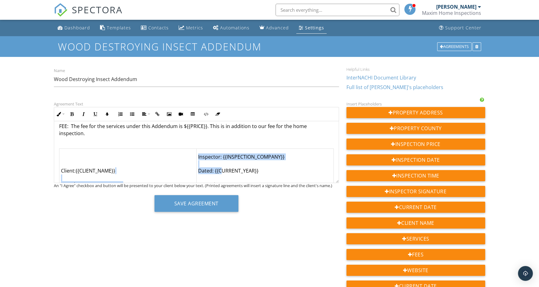
click at [162, 157] on td "Client:{{CLIENT_NAME}} Dated: {{CURRENT_DATE}}" at bounding box center [127, 178] width 137 height 58
click at [207, 171] on td "Inspector: {{INSPECTION_COMPANY}} Dated: {{CURRENT_YEAR}} State License No.: HO…" at bounding box center [264, 178] width 137 height 58
click at [188, 166] on td "Client:{{CLIENT_NAME}} Dated: {{CURRENT_DATE}}" at bounding box center [127, 178] width 137 height 58
click at [273, 158] on td "Inspector: {{INSPECTION_COMPANY}} Dated: {{CURRENT_YEAR}} State License No.: HO…" at bounding box center [264, 178] width 137 height 58
click at [304, 149] on td "Inspector: {{INSPECTION_COMPANY}} Dated: {{CURRENT_YEAR}} State License No.: HO…" at bounding box center [264, 178] width 137 height 58
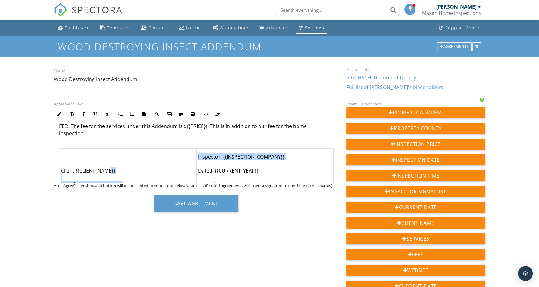
drag, startPoint x: 300, startPoint y: 155, endPoint x: 112, endPoint y: 155, distance: 187.1
click at [112, 155] on tr "Client:{{CLIENT_NAME}} Dated: {{CURRENT_DATE}} Inspector: {{INSPECTION_COMPANY}…" at bounding box center [196, 178] width 274 height 58
click at [112, 155] on td "Client:{{CLIENT_NAME}} Dated: {{CURRENT_DATE}}" at bounding box center [127, 178] width 137 height 58
click at [68, 149] on td "Client:{{CLIENT_NAME}} Dated: {{CURRENT_DATE}}" at bounding box center [127, 178] width 137 height 58
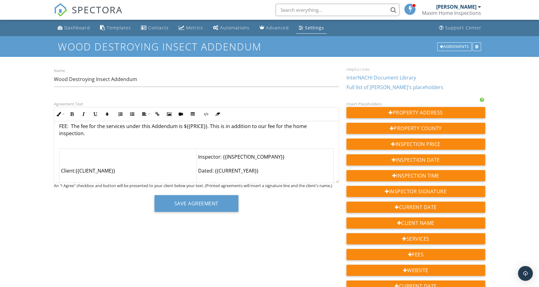
click at [66, 149] on td "Client:{{CLIENT_NAME}} Dated: {{CURRENT_DATE}}" at bounding box center [127, 178] width 137 height 58
click at [61, 162] on td "Client:{{CLIENT_NAME}} Dated: {{CURRENT_DATE}}" at bounding box center [127, 178] width 137 height 58
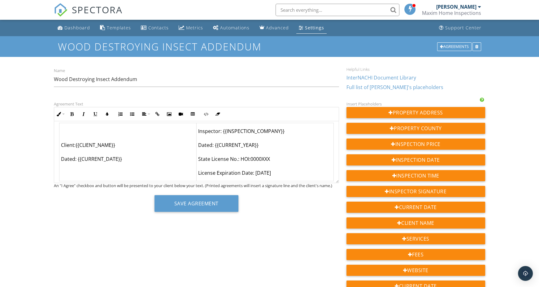
click at [59, 162] on td "Client:{{CLIENT_NAME}} Dated: {{CURRENT_DATE}}" at bounding box center [127, 152] width 137 height 58
drag, startPoint x: 63, startPoint y: 162, endPoint x: 85, endPoint y: 154, distance: 23.2
click at [85, 154] on td "Client:{{CLIENT_NAME}} Dated: {{CURRENT_DATE}}" at bounding box center [127, 152] width 137 height 58
click at [61, 137] on td "Client:{{CLIENT_NAME}} Dated: {{CURRENT_DATE}}" at bounding box center [127, 152] width 137 height 58
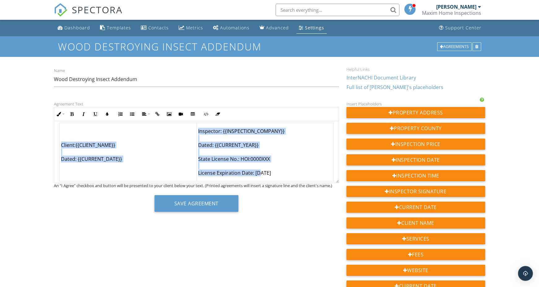
drag, startPoint x: 62, startPoint y: 137, endPoint x: 259, endPoint y: 168, distance: 200.0
click at [259, 168] on tr "Client:{{CLIENT_NAME}} Dated: {{CURRENT_DATE}} Inspector: {{INSPECTION_COMPANY}…" at bounding box center [196, 152] width 274 height 58
copy tr "Client:{{CLIENT_NAME}} Dated: {{CURRENT_DATE}} Inspector: {{INSPECTION_COMPANY}…"
click at [454, 44] on div "Agreements" at bounding box center [454, 46] width 34 height 9
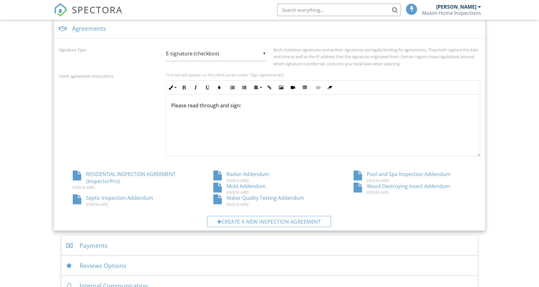
scroll to position [230, 0]
click at [259, 173] on div "Radon Addendum (click to edit)" at bounding box center [269, 177] width 141 height 12
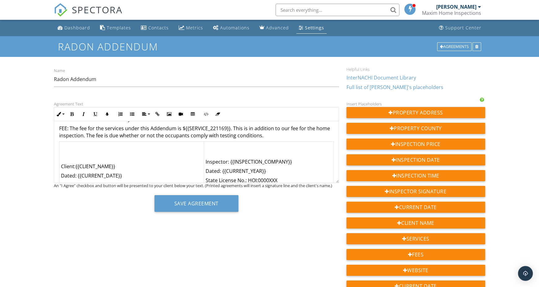
scroll to position [284, 0]
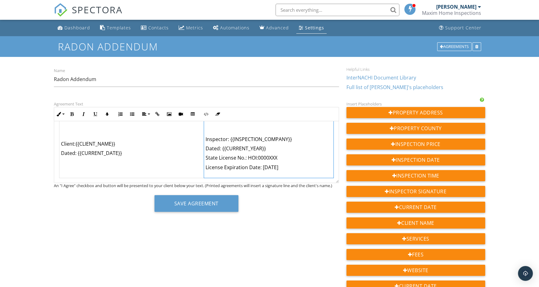
click at [272, 161] on p "State License No.: HOI:0000XXX" at bounding box center [269, 158] width 126 height 7
click at [192, 164] on td "Client:{{CLIENT_NAME}} Dated: {{CURRENT_DATE}}" at bounding box center [131, 148] width 144 height 59
drag, startPoint x: 192, startPoint y: 164, endPoint x: 196, endPoint y: 203, distance: 39.5
click at [196, 183] on div "RADON INSPECTION ADDENDUM This Addendum is an attachment to the Residential Ins…" at bounding box center [196, 10] width 285 height 346
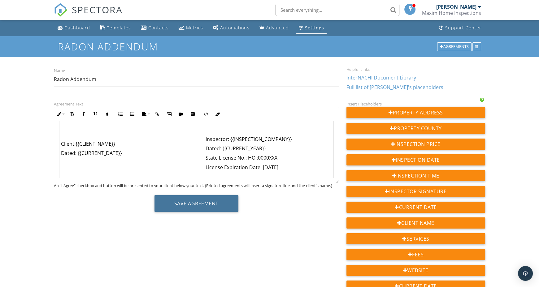
click at [196, 203] on button "Save Agreement" at bounding box center [197, 203] width 84 height 17
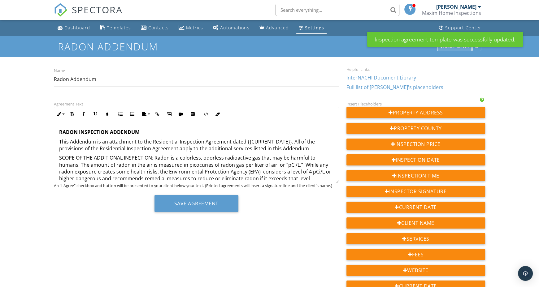
click at [450, 48] on div "Agreements" at bounding box center [454, 46] width 34 height 9
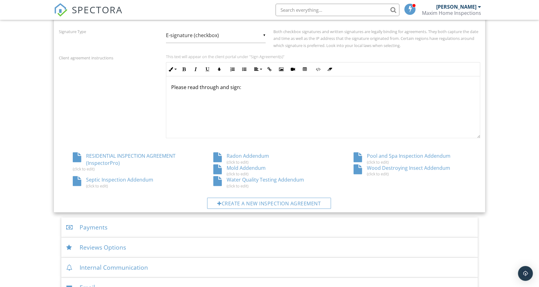
scroll to position [230, 0]
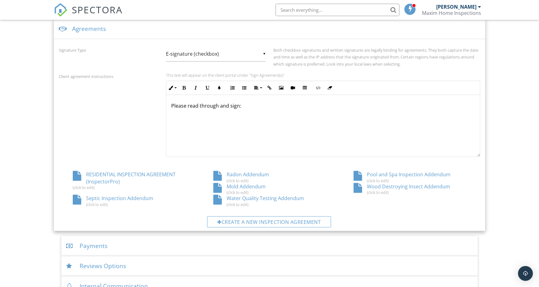
click at [373, 175] on div "Pool and Spa Inspection Addendum (click to edit)" at bounding box center [410, 177] width 141 height 12
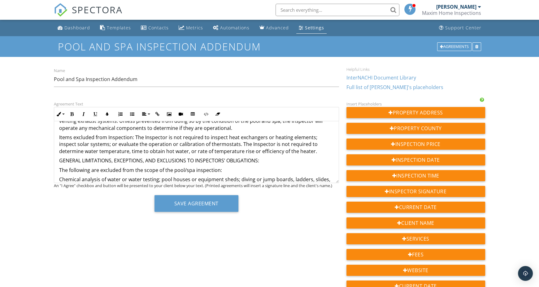
scroll to position [354, 0]
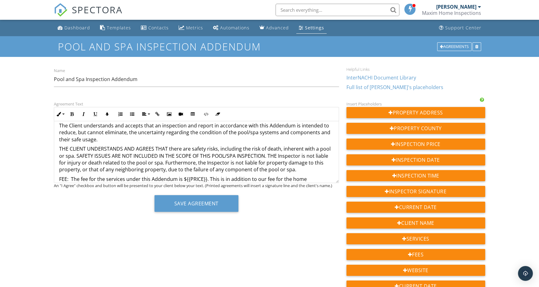
click at [334, 176] on p "FEE: The fee for the services under this Addendum is ${{PRICE}}. This is in add…" at bounding box center [196, 183] width 275 height 14
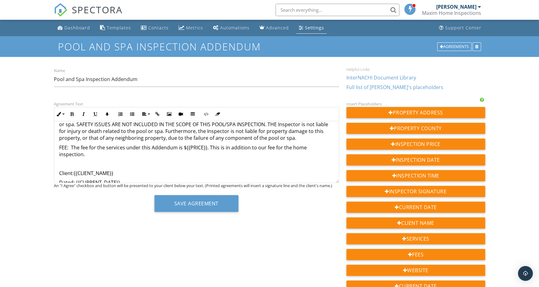
scroll to position [386, 0]
click at [195, 113] on button "Insert Table" at bounding box center [193, 114] width 12 height 12
click at [174, 133] on span at bounding box center [175, 134] width 4 height 4
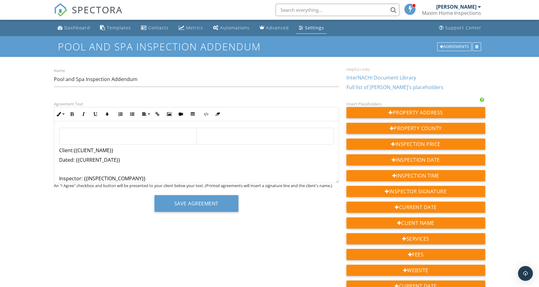
scroll to position [428, 0]
drag, startPoint x: 120, startPoint y: 147, endPoint x: 59, endPoint y: 136, distance: 62.0
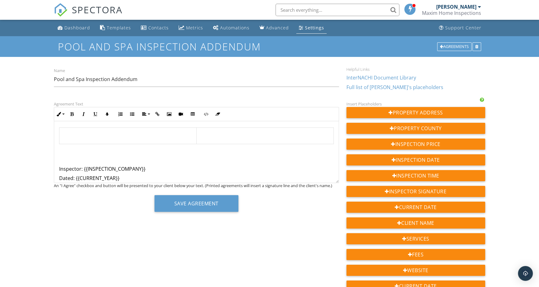
click at [72, 128] on td at bounding box center [127, 136] width 137 height 16
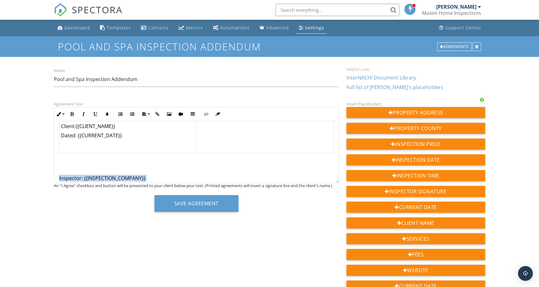
scroll to position [461, 0]
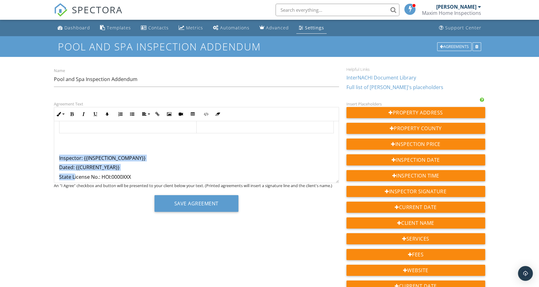
drag, startPoint x: 59, startPoint y: 163, endPoint x: 151, endPoint y: 171, distance: 91.7
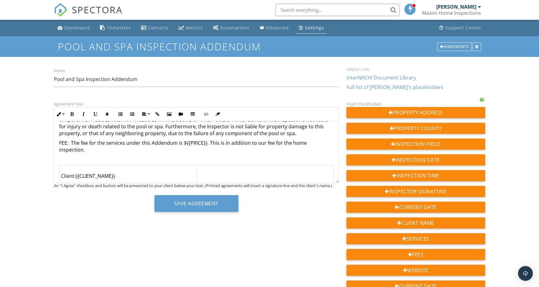
scroll to position [391, 0]
click at [217, 165] on td at bounding box center [264, 184] width 137 height 38
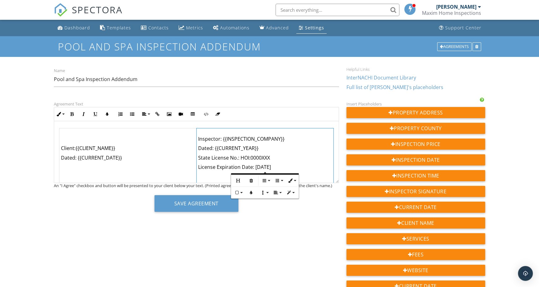
scroll to position [428, 0]
click at [271, 154] on p "State License No.: HOI:0000XXX" at bounding box center [265, 157] width 134 height 7
click at [256, 154] on p "State License No.: HOI:00001439" at bounding box center [265, 157] width 134 height 7
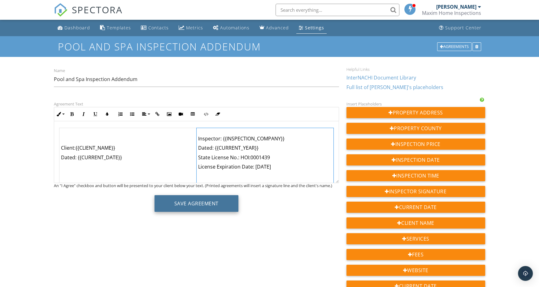
click at [209, 197] on button "Save Agreement" at bounding box center [197, 203] width 84 height 17
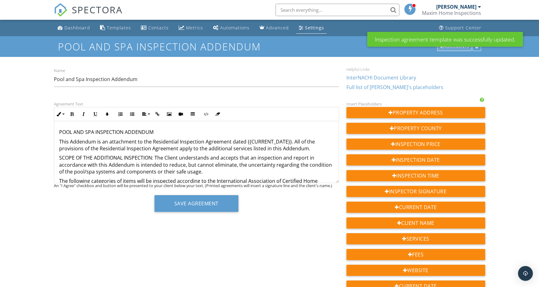
click at [446, 49] on div "Agreements" at bounding box center [454, 46] width 34 height 9
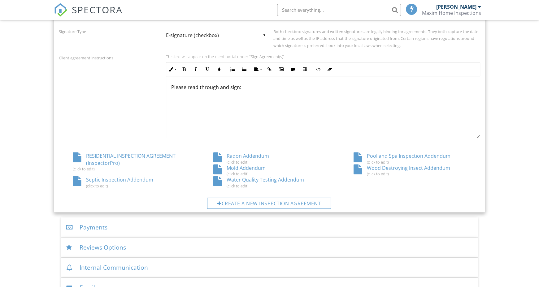
scroll to position [230, 0]
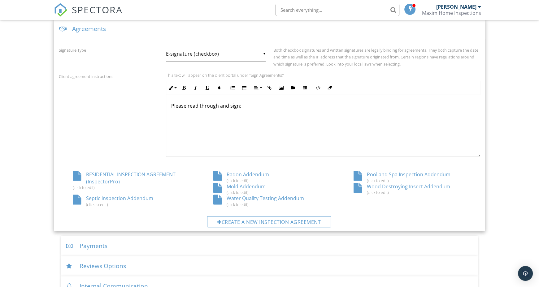
click at [131, 175] on div "RESIDENTIAL INSPECTION AGREEMENT (InspectorPro) (click to edit)" at bounding box center [129, 180] width 141 height 19
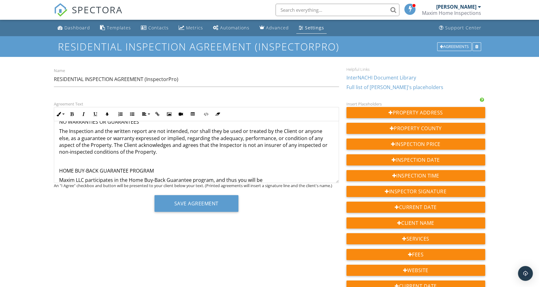
scroll to position [1196, 0]
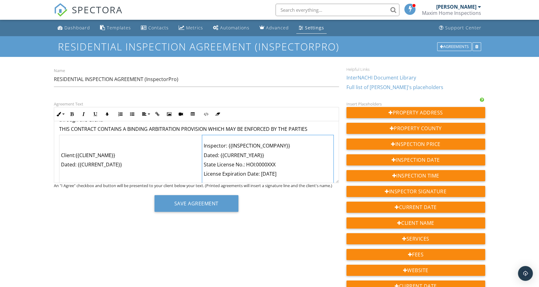
click at [277, 161] on p "State License No.: HOI:0000XXX" at bounding box center [268, 164] width 128 height 7
click at [247, 161] on p "State License No.: HOI:0000XXX" at bounding box center [268, 164] width 128 height 7
drag, startPoint x: 276, startPoint y: 157, endPoint x: 246, endPoint y: 159, distance: 30.7
click at [246, 161] on p "State License No.: HOI:0000XXX" at bounding box center [268, 164] width 128 height 7
drag, startPoint x: 276, startPoint y: 156, endPoint x: 246, endPoint y: 155, distance: 30.1
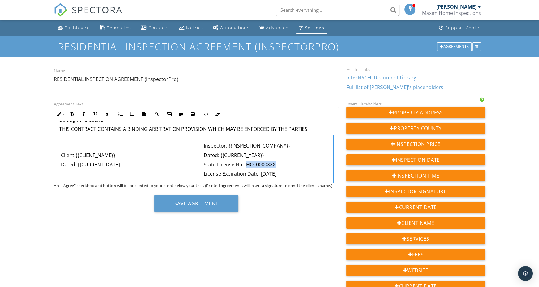
click at [246, 161] on p "State License No.: HOI:0000XXX" at bounding box center [268, 164] width 128 height 7
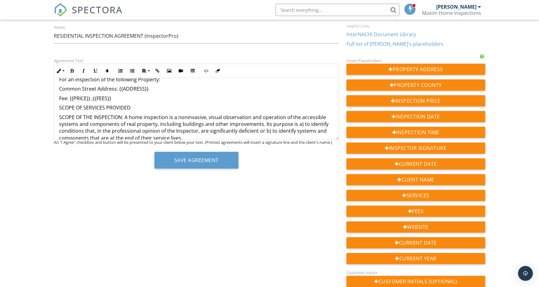
scroll to position [101, 0]
click at [210, 159] on button "Save Agreement" at bounding box center [197, 160] width 84 height 17
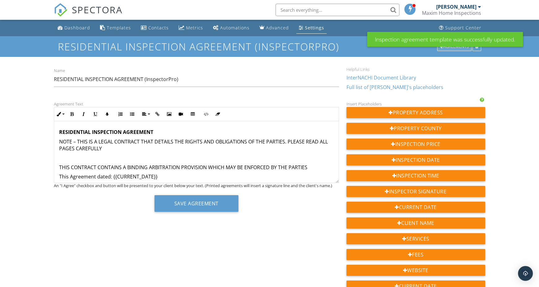
click at [460, 49] on div "Agreements" at bounding box center [454, 46] width 34 height 9
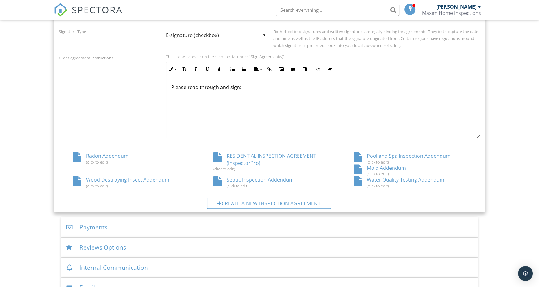
scroll to position [230, 0]
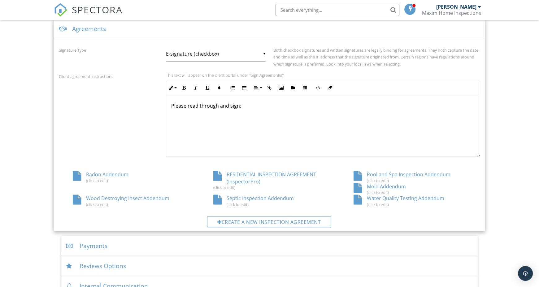
click at [117, 173] on div "Radon Addendum (click to edit)" at bounding box center [129, 177] width 141 height 12
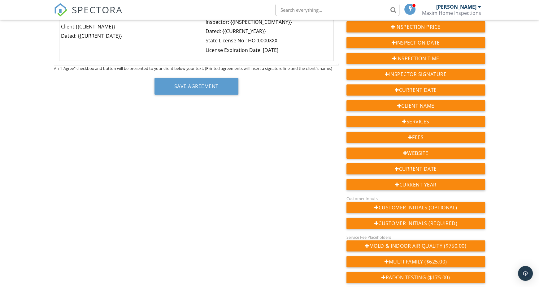
scroll to position [97, 0]
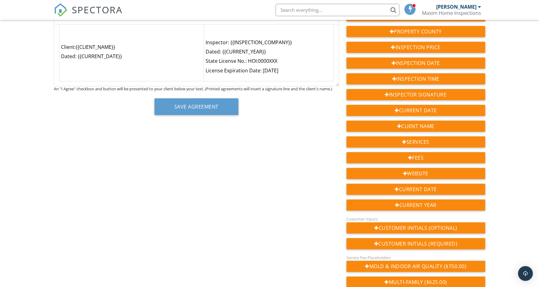
click at [277, 61] on p "State License No.: HOI:0000XXX" at bounding box center [269, 61] width 126 height 7
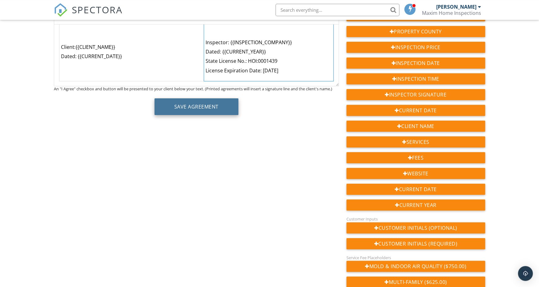
click at [215, 102] on button "Save Agreement" at bounding box center [197, 107] width 84 height 17
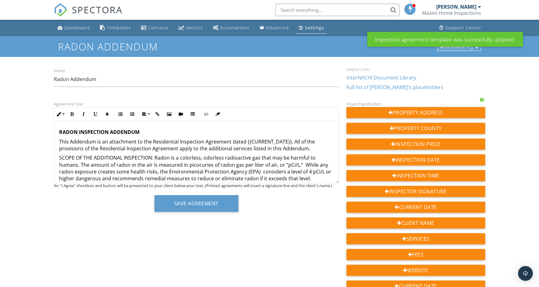
click at [451, 47] on div "Agreements" at bounding box center [454, 46] width 34 height 9
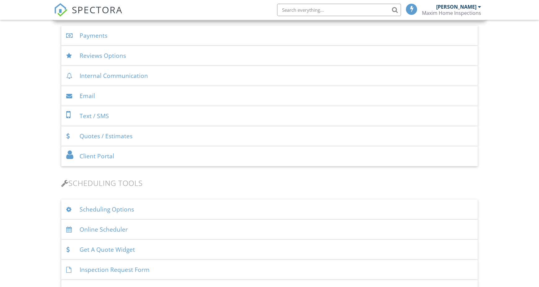
scroll to position [230, 0]
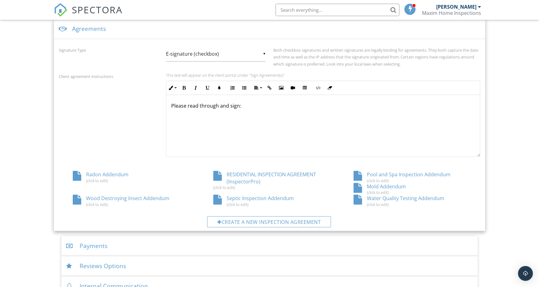
click at [149, 197] on div "Wood Destroying Insect Addendum (click to edit)" at bounding box center [129, 201] width 141 height 12
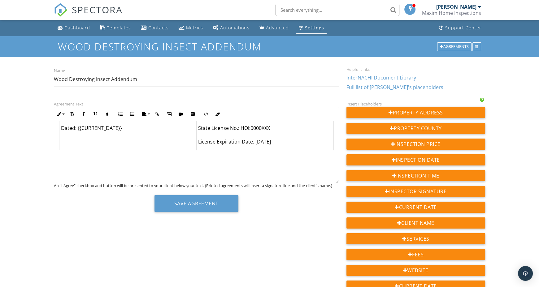
scroll to position [238, 0]
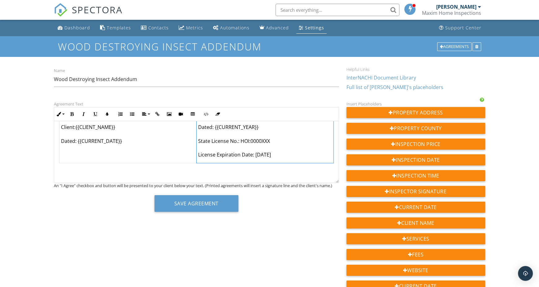
click at [283, 134] on td "Inspector: {{INSPECTION_COMPANY}} Dated: {{CURRENT_YEAR}} State License No.: HO…" at bounding box center [264, 134] width 137 height 58
click at [209, 197] on button "Save Agreement" at bounding box center [197, 203] width 84 height 17
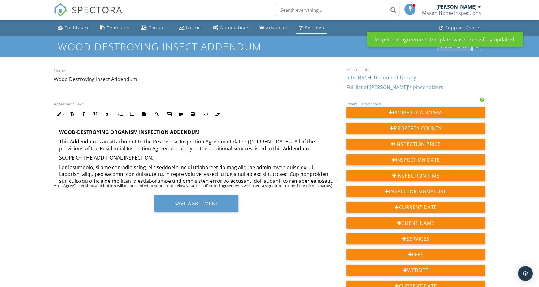
click at [448, 48] on div "Agreements" at bounding box center [454, 46] width 34 height 9
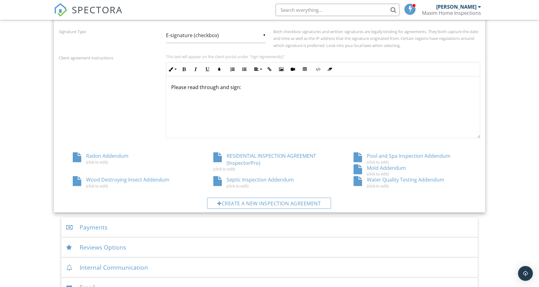
scroll to position [230, 0]
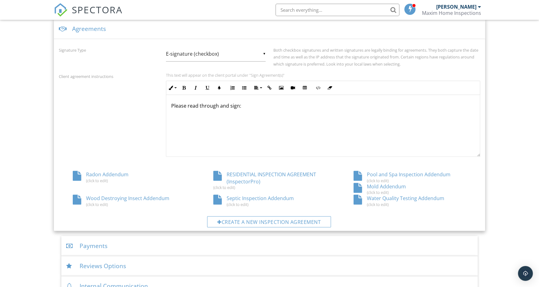
click at [272, 200] on div "Septic Inspection Addendum (click to edit)" at bounding box center [269, 201] width 141 height 12
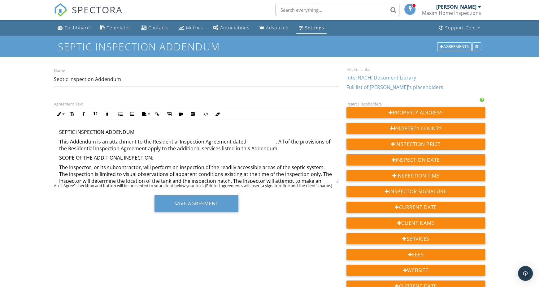
click at [265, 142] on p "This Addendum is an attachment to the Residential Inspection Agreement dated __…" at bounding box center [196, 145] width 275 height 14
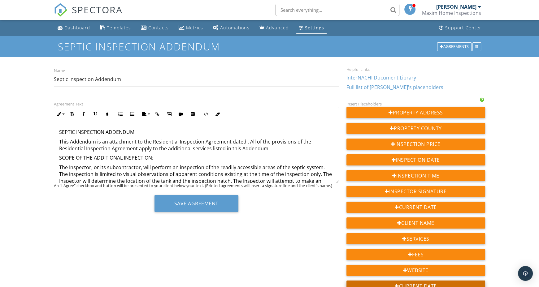
click at [418, 282] on div "Curre nt Date" at bounding box center [416, 286] width 139 height 11
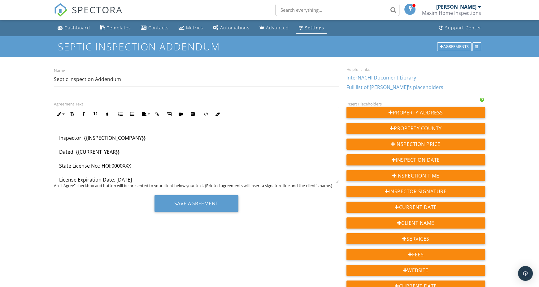
scroll to position [7, 0]
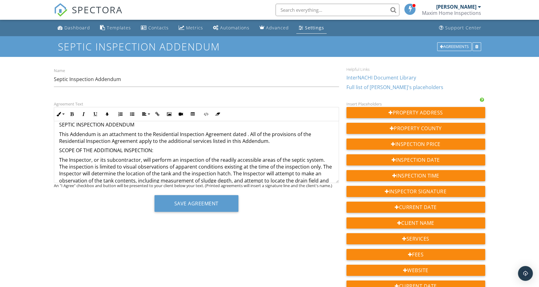
click at [244, 134] on p "This Addendum is an attachment to the Residential Inspection Agreement dated . …" at bounding box center [196, 138] width 275 height 14
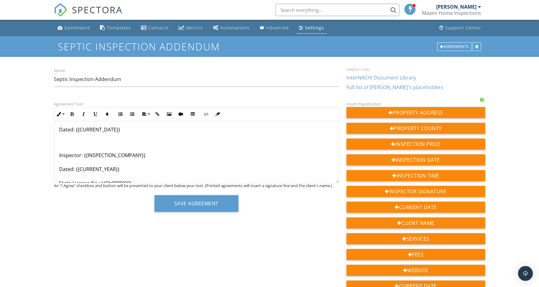
scroll to position [180, 0]
click at [133, 168] on p "Inspector: {{INSPECTION_COMPANY}} Dated: {{CURRENT_YEAR}} State License No.: HO…" at bounding box center [196, 179] width 275 height 69
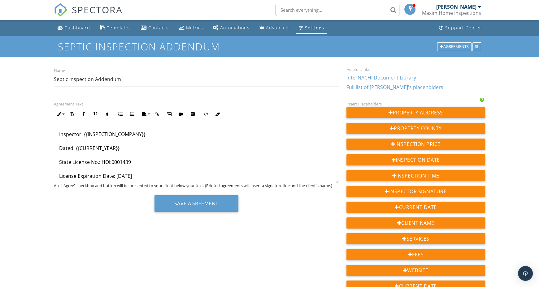
scroll to position [204, 0]
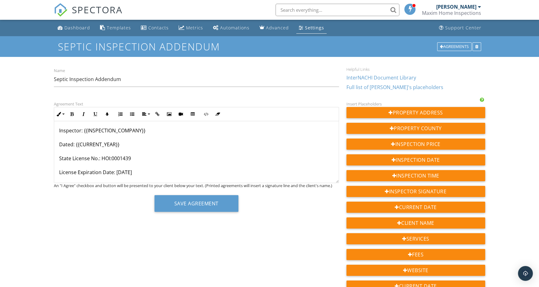
click at [178, 177] on div "SEPTIC INSPECTION ADDENDUM This Addendum is an attachment to the Residential In…" at bounding box center [196, 57] width 285 height 280
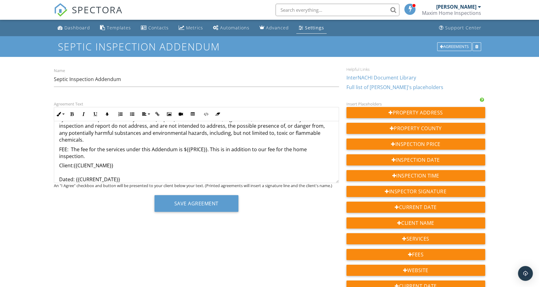
scroll to position [129, 0]
click at [331, 146] on p "FEE: The fee for the services under this Addendum is ${{PRICE}}. This is in add…" at bounding box center [196, 153] width 275 height 14
click at [193, 113] on icon "button" at bounding box center [193, 114] width 4 height 4
click at [175, 133] on span at bounding box center [175, 134] width 4 height 4
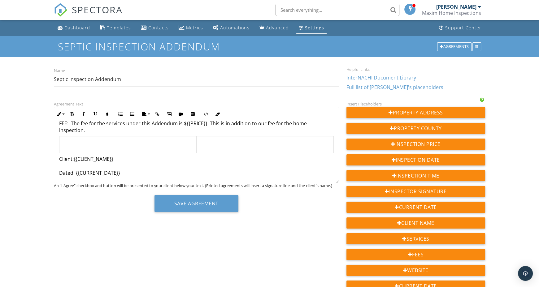
scroll to position [156, 0]
drag, startPoint x: 129, startPoint y: 157, endPoint x: 53, endPoint y: 141, distance: 77.2
click at [54, 141] on div "SEPTIC INSPECTION ADDENDUM This Addendum is an attachment to the Residential In…" at bounding box center [196, 111] width 285 height 292
click at [93, 136] on td at bounding box center [127, 144] width 137 height 16
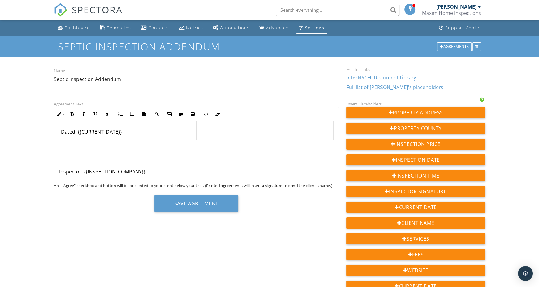
click at [60, 162] on p "Inspector: {{INSPECTION_COMPANY}} Dated: {{CURRENT_YEAR}} State License No.: HO…" at bounding box center [196, 193] width 275 height 63
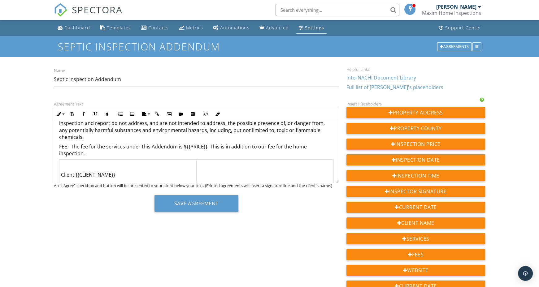
scroll to position [129, 0]
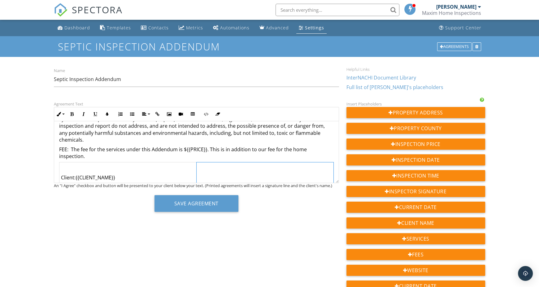
click at [214, 176] on td at bounding box center [264, 181] width 137 height 37
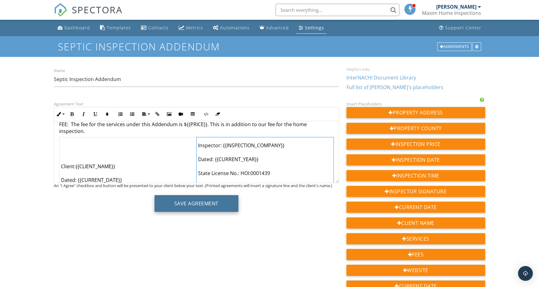
click at [204, 207] on button "Save Agreement" at bounding box center [197, 203] width 84 height 17
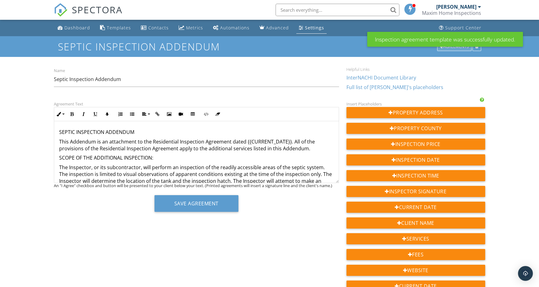
click at [447, 49] on div "Agreements" at bounding box center [454, 46] width 34 height 9
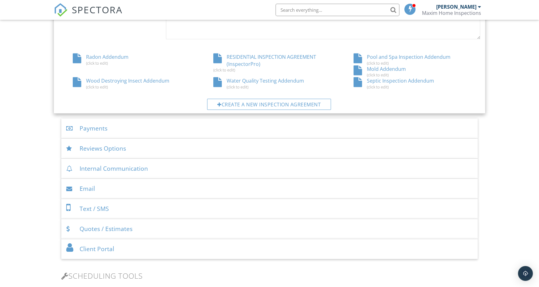
scroll to position [335, 0]
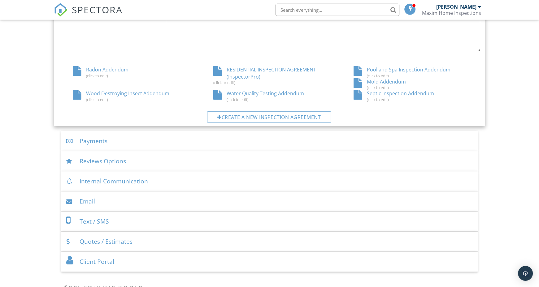
click at [271, 96] on div "Water Quality Testing Addendum (click to edit)" at bounding box center [269, 96] width 141 height 12
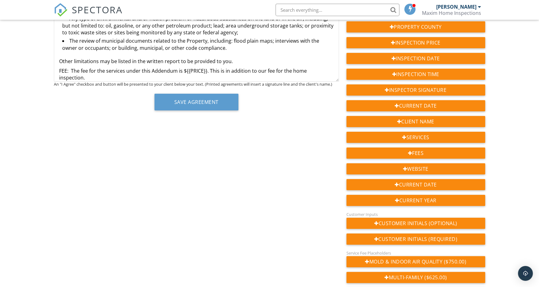
scroll to position [85, 0]
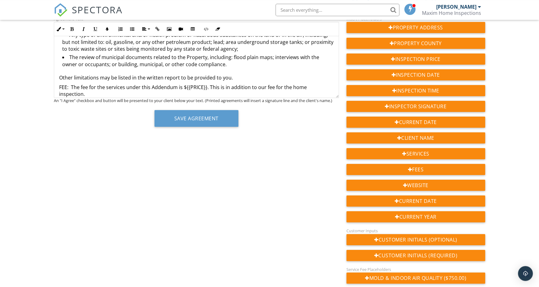
click at [332, 87] on p "FEE: The fee for the services under this Addendum is ${{PRICE}}. This is in add…" at bounding box center [196, 91] width 275 height 14
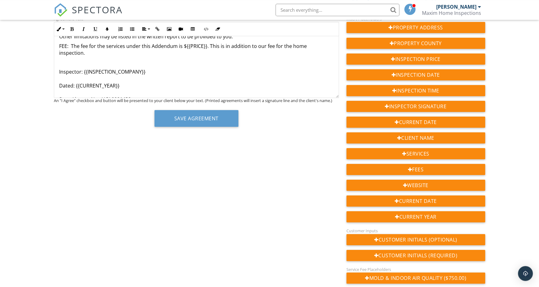
scroll to position [165, 0]
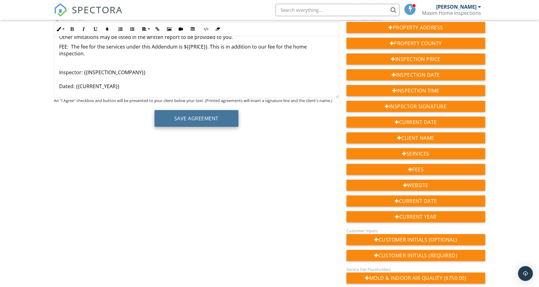
click at [211, 117] on button "Save Agreement" at bounding box center [197, 118] width 84 height 17
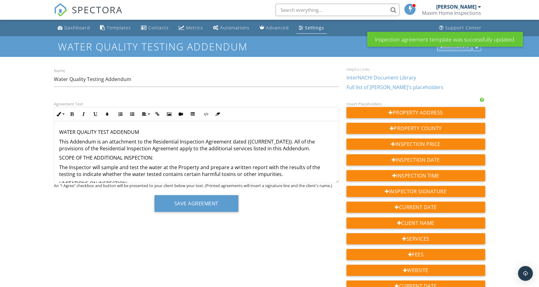
click at [458, 48] on div "Agreements" at bounding box center [454, 46] width 34 height 9
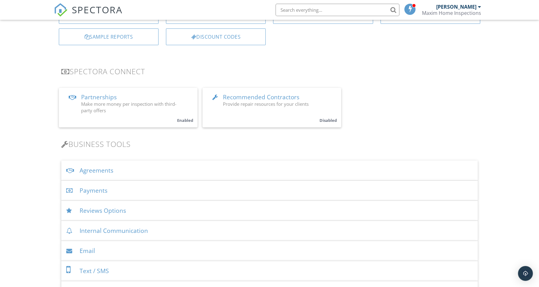
scroll to position [89, 0]
click at [109, 174] on div "Agreements" at bounding box center [269, 170] width 417 height 20
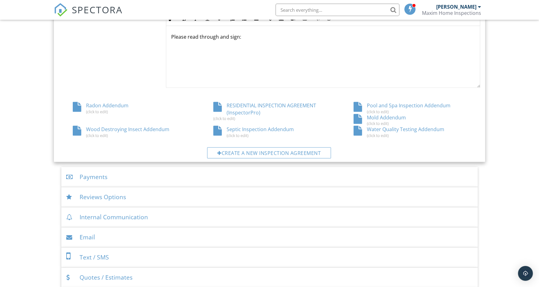
scroll to position [303, 0]
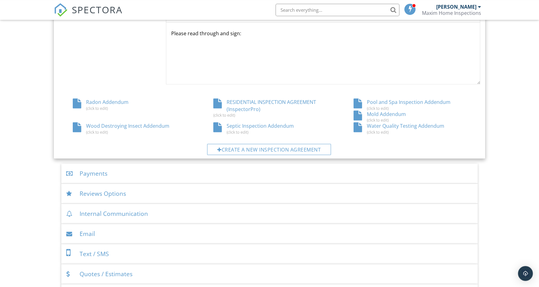
click at [238, 126] on div "Septic Inspection Addendum (click to edit)" at bounding box center [269, 129] width 141 height 12
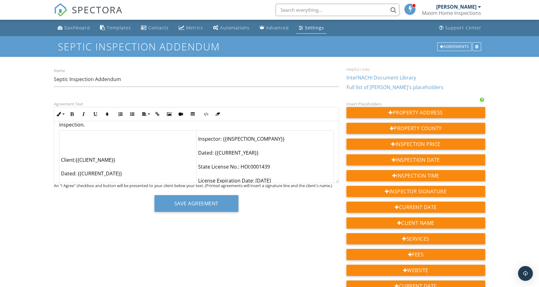
scroll to position [161, 0]
drag, startPoint x: 144, startPoint y: 159, endPoint x: 59, endPoint y: 142, distance: 86.5
click at [59, 142] on td "Client:{{CLIENT_NAME}} Dated: {{CURRENT_DATE}}" at bounding box center [127, 163] width 137 height 65
click at [61, 147] on td "Client:{{CLIENT_NAME}} Dated: {{CURRENT_DATE}}" at bounding box center [127, 163] width 137 height 65
drag, startPoint x: 61, startPoint y: 146, endPoint x: 129, endPoint y: 161, distance: 69.4
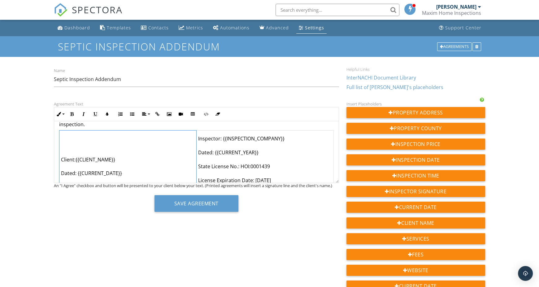
click at [129, 161] on td "Client:{{CLIENT_NAME}} Dated: {{CURRENT_DATE}}" at bounding box center [127, 163] width 137 height 65
drag, startPoint x: 129, startPoint y: 161, endPoint x: 61, endPoint y: 146, distance: 69.5
click at [61, 146] on td "Client:{{CLIENT_NAME}} Dated: {{CURRENT_DATE}}" at bounding box center [127, 163] width 137 height 65
copy td "Client:{{CLIENT_NAME}} Dated: {{CURRENT_DATE}}"
click at [447, 50] on div "Agreements" at bounding box center [454, 46] width 34 height 9
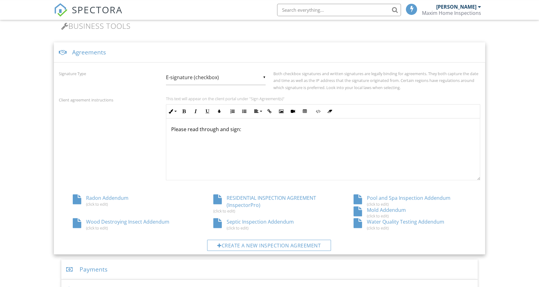
scroll to position [193, 0]
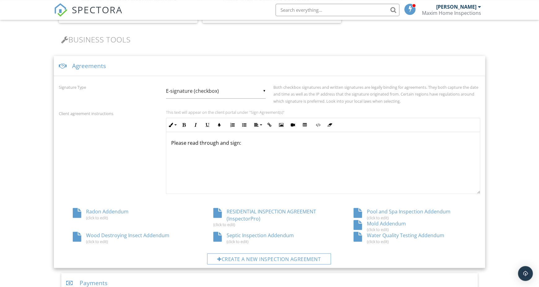
click at [371, 235] on div "Water Quality Testing Addendum (click to edit)" at bounding box center [410, 238] width 141 height 12
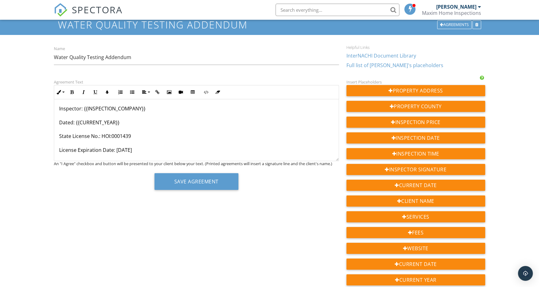
scroll to position [170, 0]
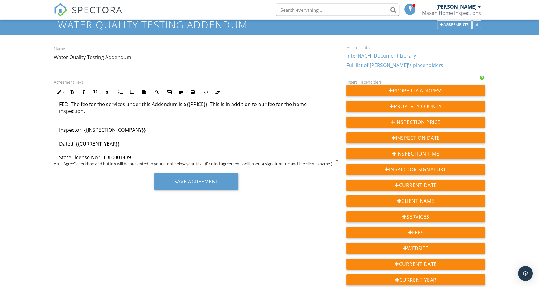
click at [129, 117] on p at bounding box center [196, 120] width 275 height 7
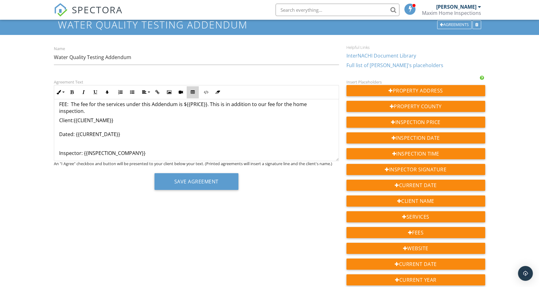
click at [191, 90] on icon "button" at bounding box center [193, 92] width 4 height 4
click at [175, 111] on span at bounding box center [175, 112] width 4 height 4
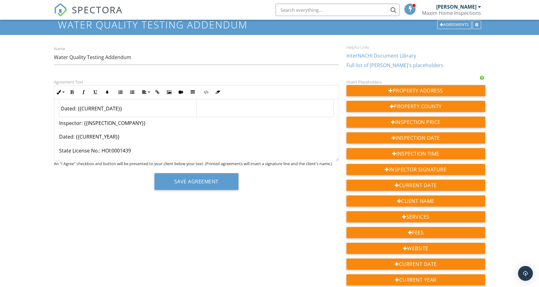
drag, startPoint x: 58, startPoint y: 117, endPoint x: 147, endPoint y: 157, distance: 97.9
click at [147, 157] on div "WATER QUALITY TEST ADDENDUM This Addendum is an attachment to the Residential I…" at bounding box center [196, 29] width 285 height 308
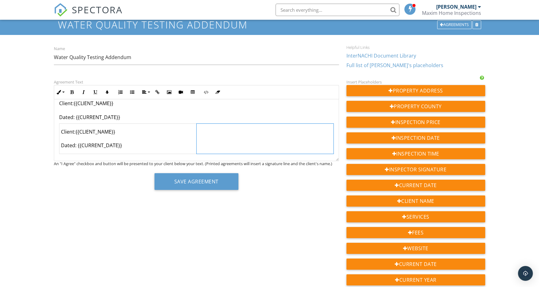
click at [221, 136] on td at bounding box center [264, 139] width 137 height 30
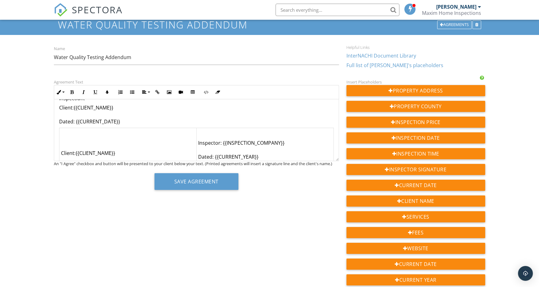
scroll to position [182, 0]
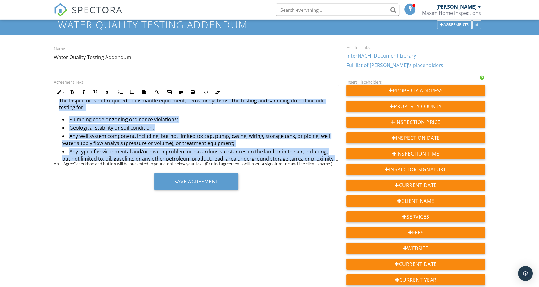
drag, startPoint x: 127, startPoint y: 118, endPoint x: 57, endPoint y: 85, distance: 77.5
click at [57, 85] on div "WATER QUALITY TEST ADDENDUM This Addendum is an attachment to the Residential I…" at bounding box center [196, 179] width 285 height 300
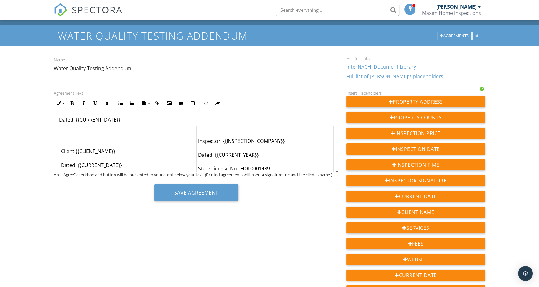
scroll to position [178, 0]
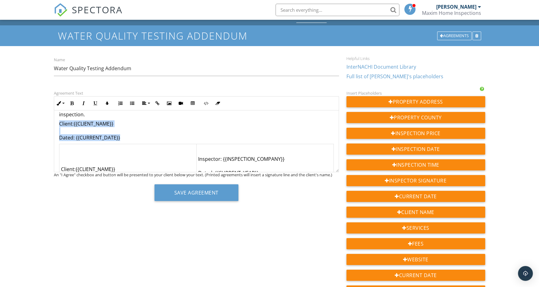
drag, startPoint x: 121, startPoint y: 130, endPoint x: 58, endPoint y: 117, distance: 64.2
click at [58, 117] on div "WATER QUALITY TEST ADDENDUM This Addendum is an attachment to the Residential I…" at bounding box center [196, 82] width 285 height 300
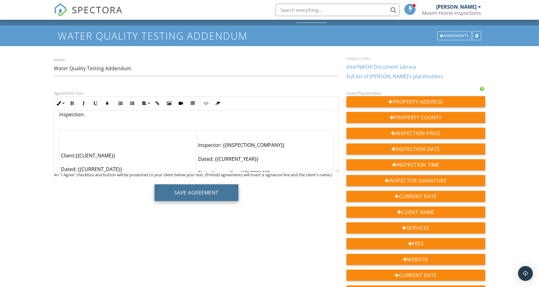
click at [175, 189] on button "Save Agreement" at bounding box center [197, 193] width 84 height 17
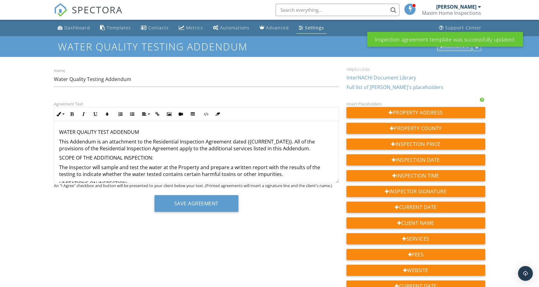
click at [447, 50] on div "Agreements" at bounding box center [454, 46] width 34 height 9
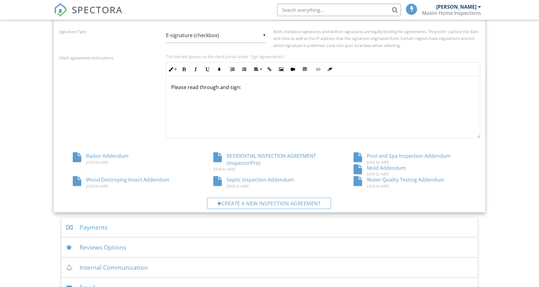
scroll to position [230, 0]
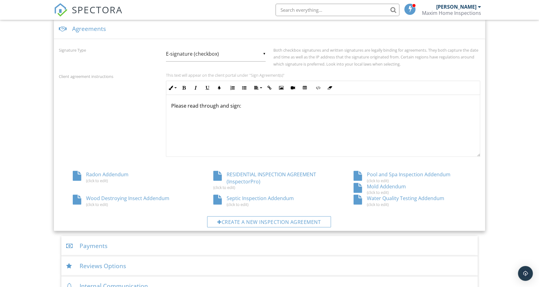
click at [373, 186] on div "Mold Addendum (click to edit)" at bounding box center [410, 189] width 141 height 12
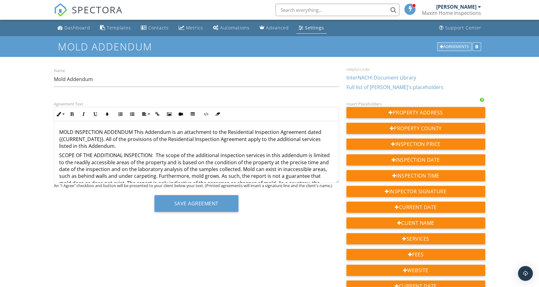
click at [451, 48] on div "Agreements" at bounding box center [454, 46] width 34 height 9
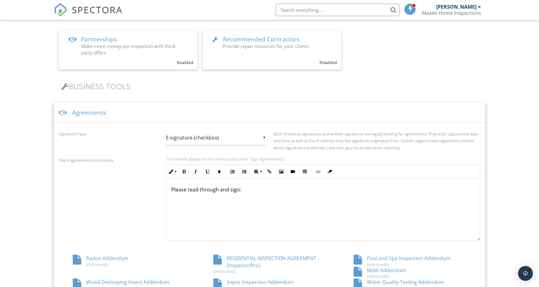
scroll to position [189, 0]
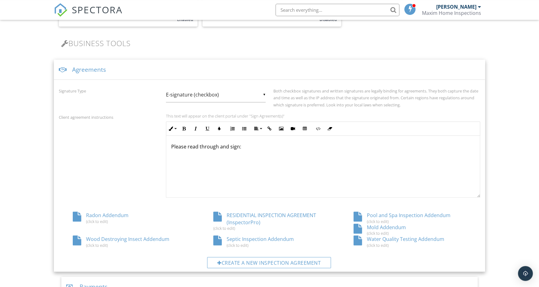
click at [256, 240] on div "Septic Inspection Addendum (click to edit)" at bounding box center [269, 242] width 141 height 12
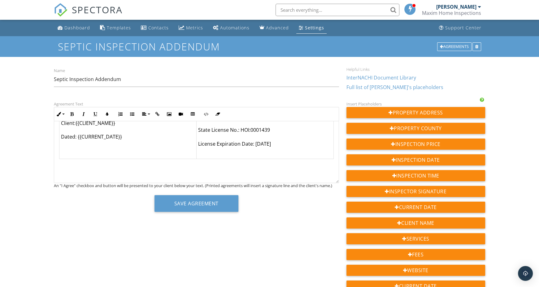
scroll to position [202, 0]
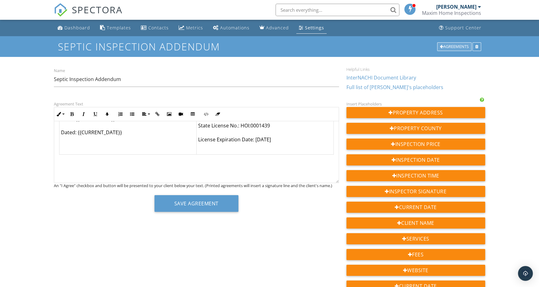
click at [446, 46] on div "Agreements" at bounding box center [454, 46] width 34 height 9
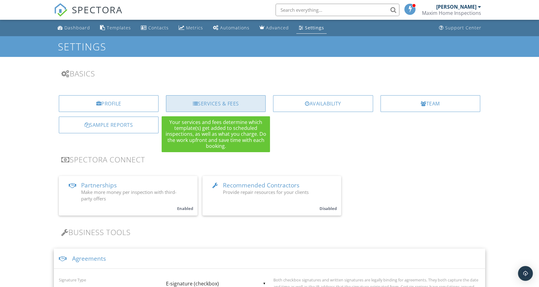
click at [240, 101] on div "Services & Fees" at bounding box center [216, 103] width 100 height 17
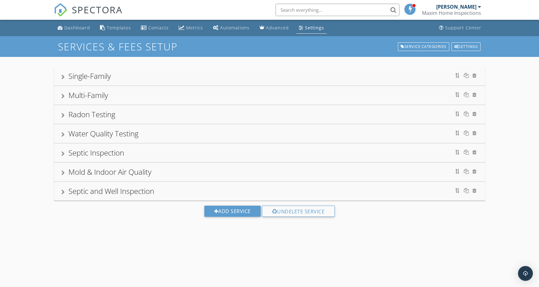
click at [64, 76] on div at bounding box center [62, 77] width 3 height 5
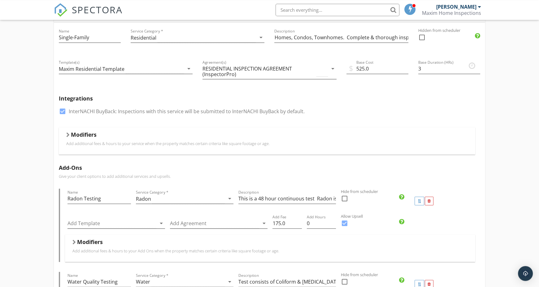
scroll to position [66, 0]
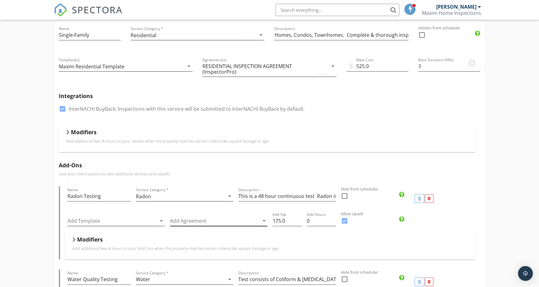
click at [245, 222] on div at bounding box center [214, 221] width 89 height 10
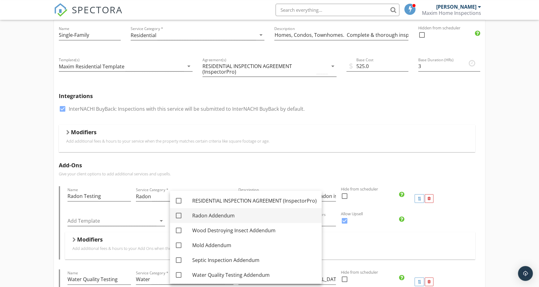
click at [177, 215] on div at bounding box center [178, 216] width 11 height 11
checkbox input "true"
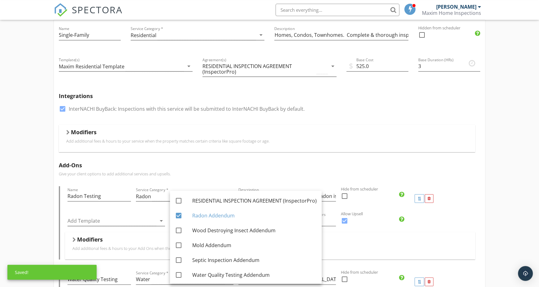
click at [231, 175] on p "Give your client options to add additional services and upsells." at bounding box center [270, 174] width 422 height 5
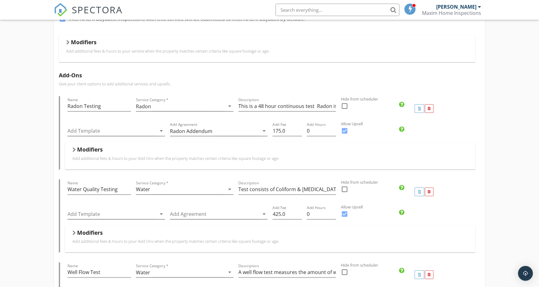
scroll to position [158, 0]
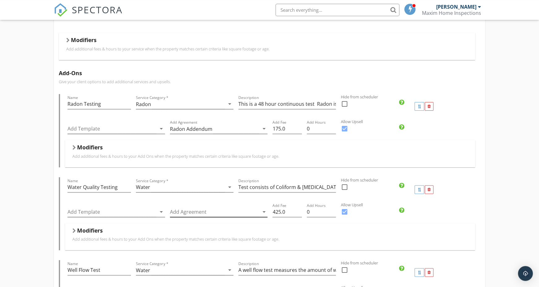
click at [235, 210] on div at bounding box center [214, 212] width 89 height 10
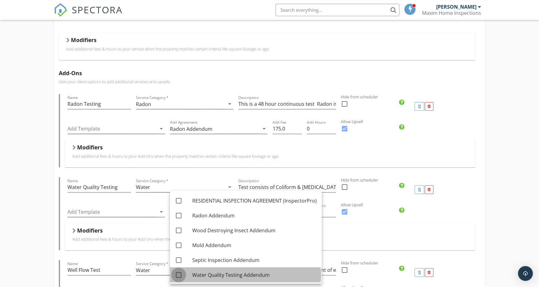
click at [179, 275] on div at bounding box center [178, 275] width 11 height 11
checkbox input "true"
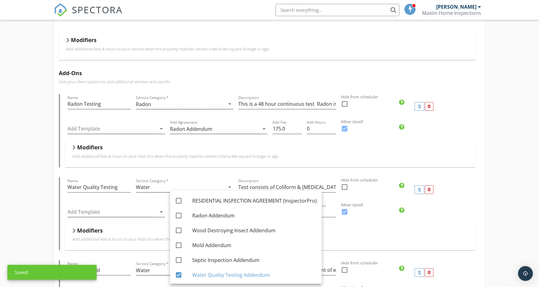
click at [209, 142] on div "Modifiers Add additional fees & hours to your Add Ons when the property matches…" at bounding box center [270, 153] width 410 height 27
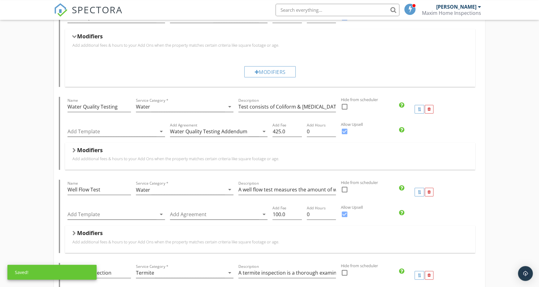
scroll to position [270, 0]
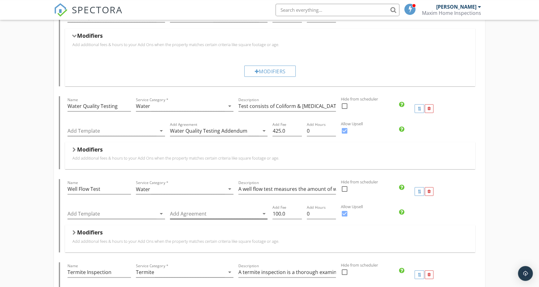
click at [211, 215] on div at bounding box center [214, 214] width 89 height 10
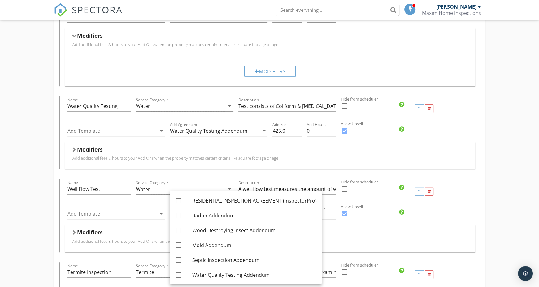
click at [65, 203] on div "Name Well Flow Test Service Category * Water arrow_drop_down Description A well…" at bounding box center [270, 215] width 422 height 73
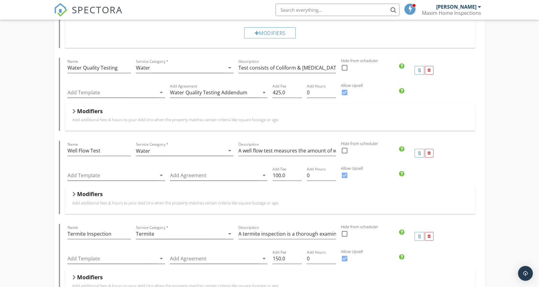
scroll to position [309, 0]
click at [207, 257] on div at bounding box center [214, 259] width 89 height 10
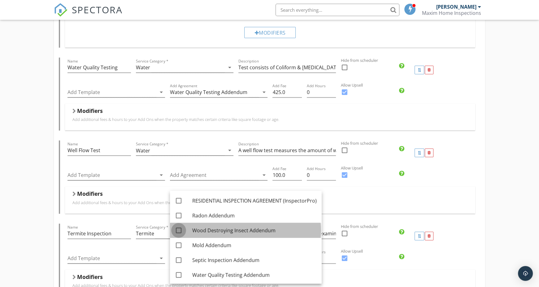
click at [181, 230] on div at bounding box center [178, 231] width 11 height 11
checkbox input "true"
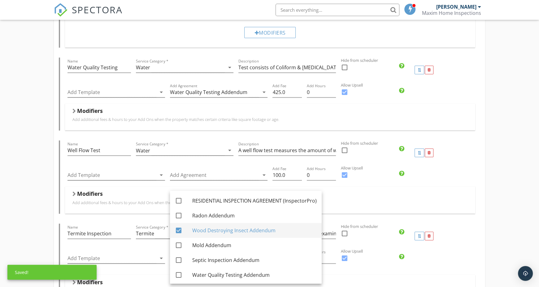
scroll to position [16, 0]
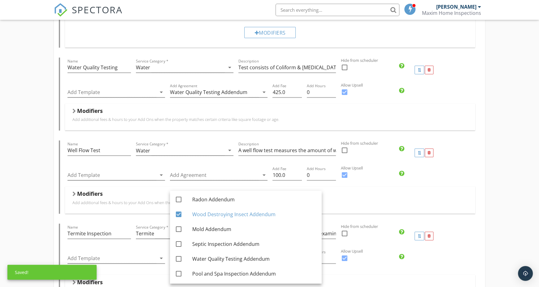
click at [64, 230] on div "Name Termite Inspection Service Category * Termite arrow_drop_down Description …" at bounding box center [270, 263] width 422 height 78
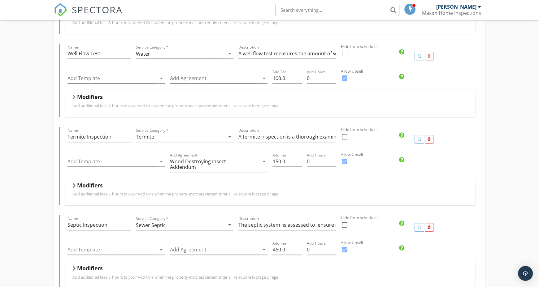
scroll to position [405, 0]
click at [214, 254] on div at bounding box center [214, 250] width 89 height 10
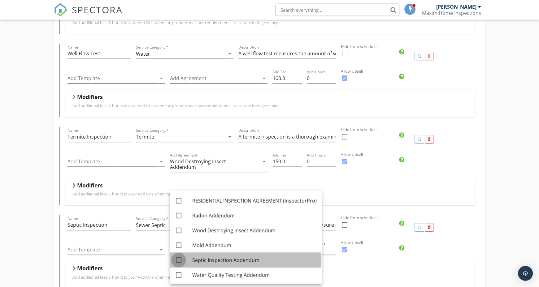
click at [181, 259] on div at bounding box center [178, 260] width 11 height 11
checkbox input "true"
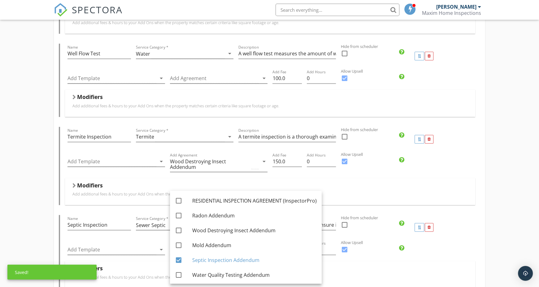
click at [61, 251] on div "Name Septic Inspection Service Category * Sewer Septic arrow_drop_down Descript…" at bounding box center [270, 251] width 422 height 73
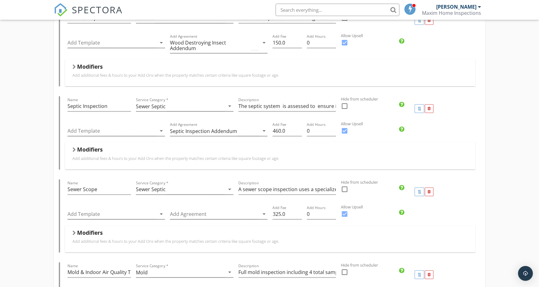
scroll to position [566, 0]
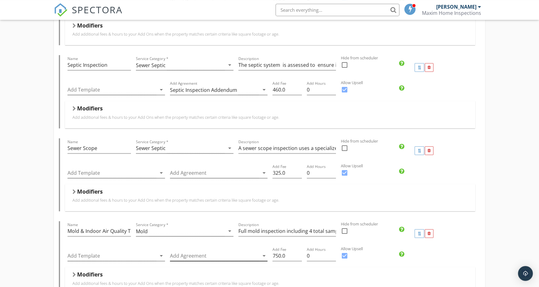
click at [208, 256] on div at bounding box center [214, 256] width 89 height 10
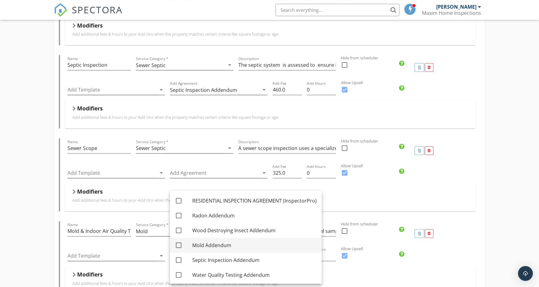
click at [180, 245] on div at bounding box center [178, 245] width 11 height 11
checkbox input "true"
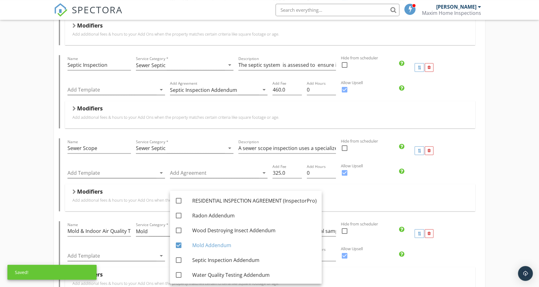
click at [61, 239] on div "Name Mold & Indoor Air Quality Test Service Category * Mold arrow_drop_down Des…" at bounding box center [270, 257] width 422 height 73
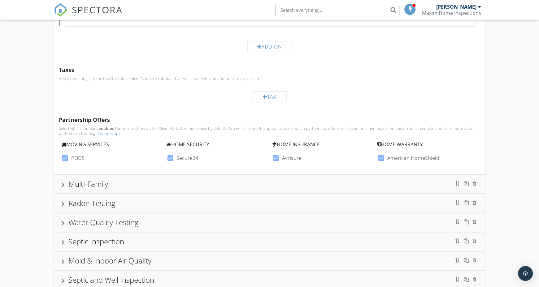
scroll to position [954, 0]
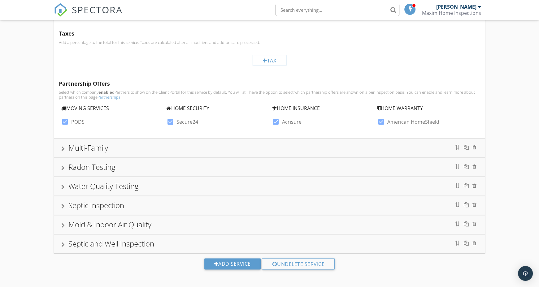
click at [425, 147] on div "Multi-Family" at bounding box center [269, 147] width 417 height 11
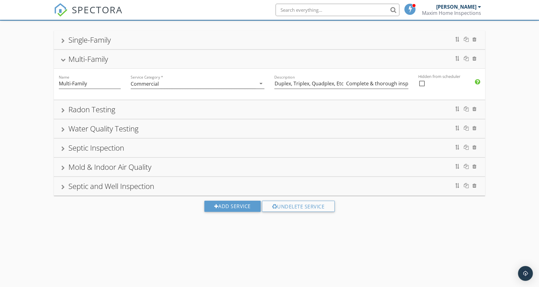
scroll to position [36, 0]
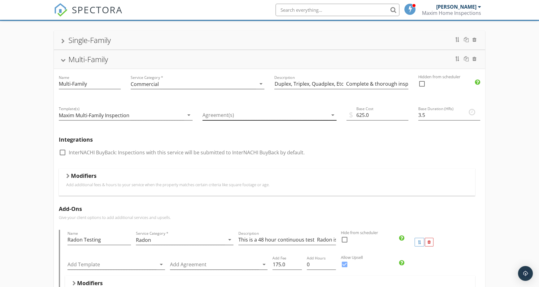
click at [230, 117] on div at bounding box center [265, 115] width 125 height 10
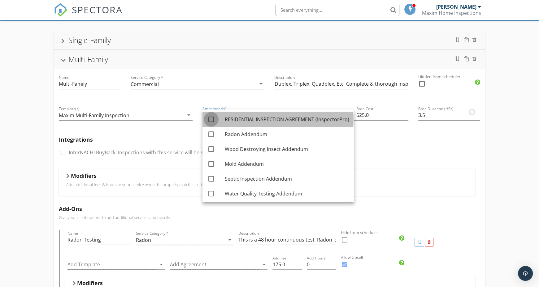
click at [214, 116] on div at bounding box center [211, 119] width 11 height 11
checkbox input "true"
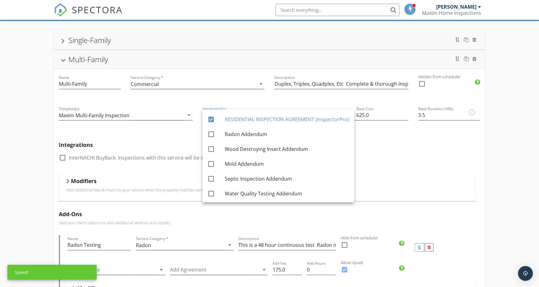
click at [179, 130] on div "Template(s) Maxim Multi-Family Inspection arrow_drop_down" at bounding box center [126, 118] width 144 height 37
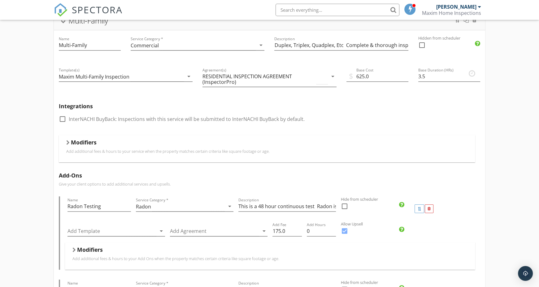
scroll to position [94, 0]
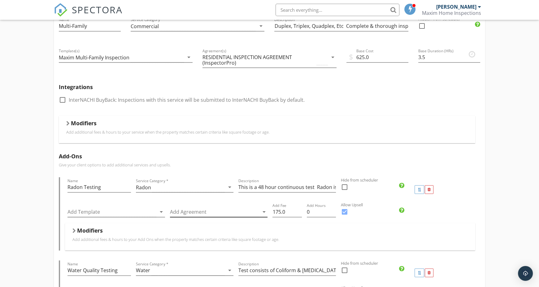
click at [186, 216] on div at bounding box center [214, 212] width 89 height 10
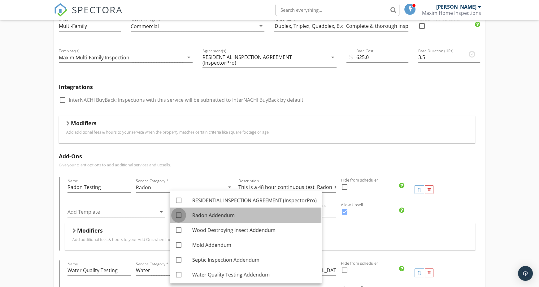
click at [176, 214] on div at bounding box center [178, 215] width 11 height 11
checkbox input "true"
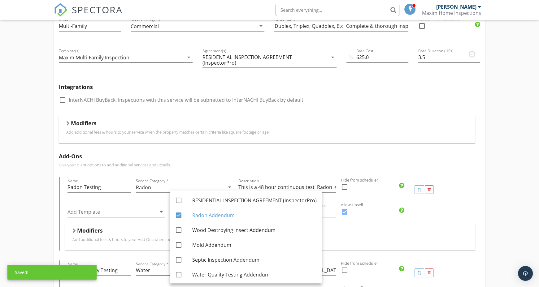
click at [163, 223] on div at bounding box center [117, 222] width 98 height 4
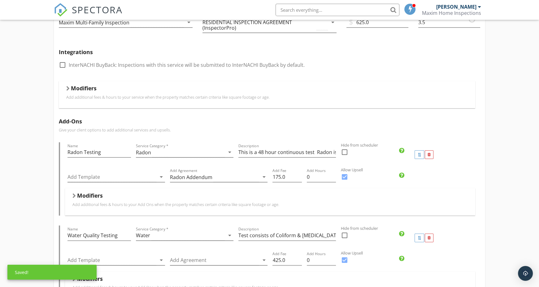
scroll to position [130, 0]
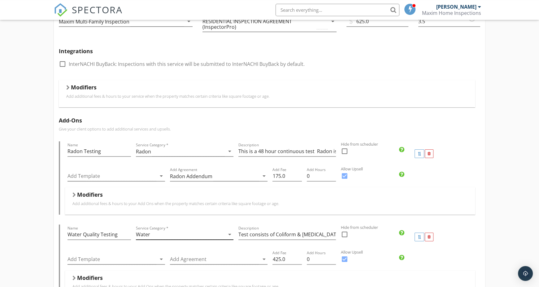
click at [203, 234] on div "Water" at bounding box center [180, 235] width 89 height 10
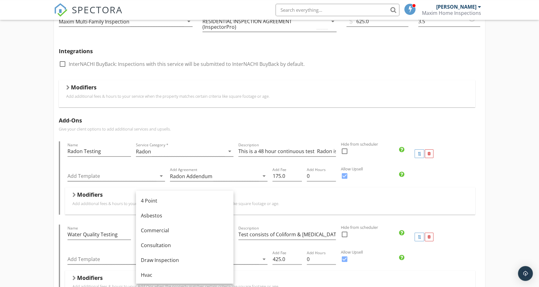
click at [248, 206] on div "Modifiers Add additional fees & hours to your Add Ons when the property matches…" at bounding box center [270, 201] width 396 height 20
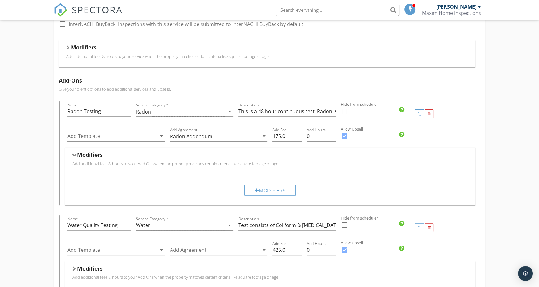
scroll to position [213, 0]
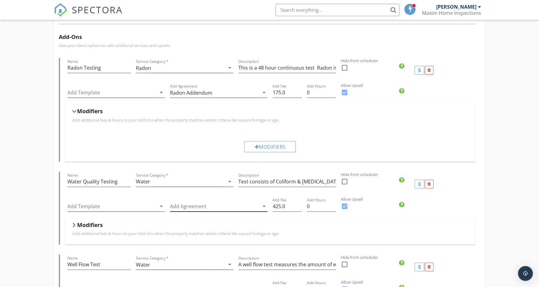
click at [243, 208] on div at bounding box center [214, 207] width 89 height 10
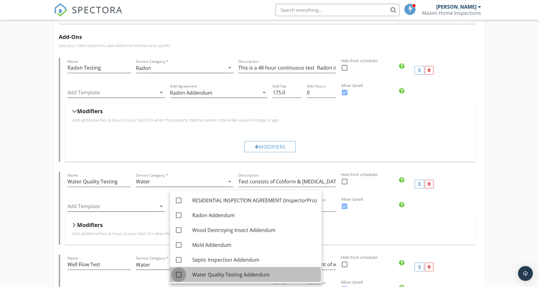
click at [177, 274] on div at bounding box center [178, 275] width 11 height 11
checkbox input "true"
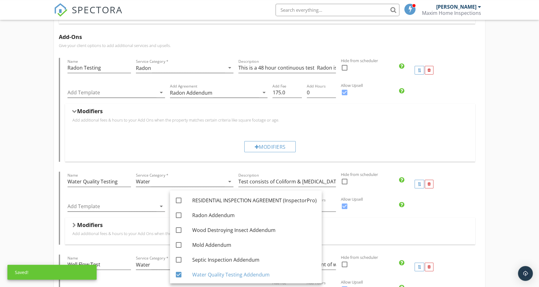
click at [63, 198] on div "Name Water Quality Testing Service Category * Water arrow_drop_down Description…" at bounding box center [270, 208] width 422 height 73
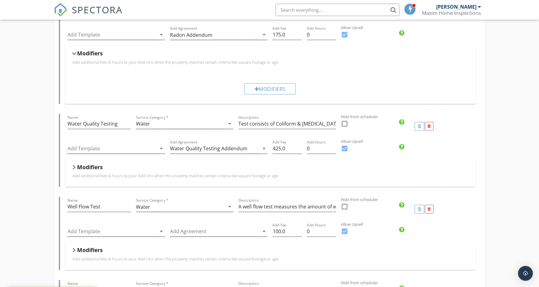
scroll to position [274, 0]
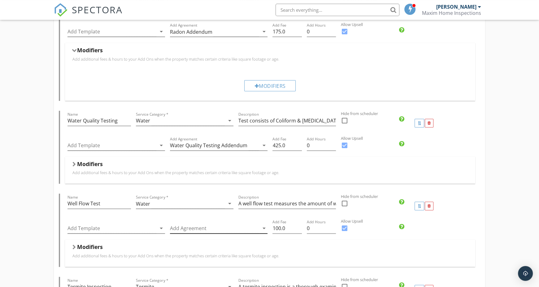
click at [212, 228] on div at bounding box center [214, 229] width 89 height 10
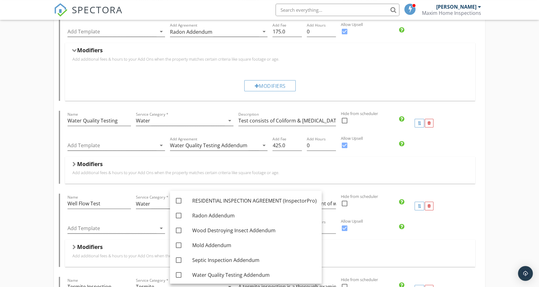
scroll to position [16, 0]
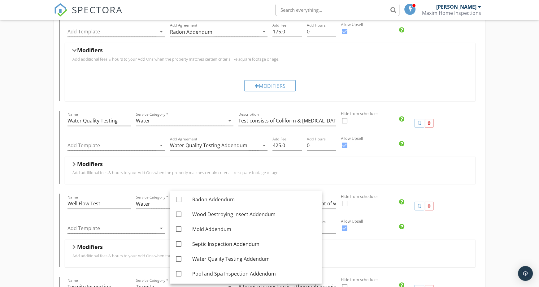
click at [62, 222] on div "Name Well Flow Test Service Category * Water arrow_drop_down Description A well…" at bounding box center [270, 230] width 422 height 73
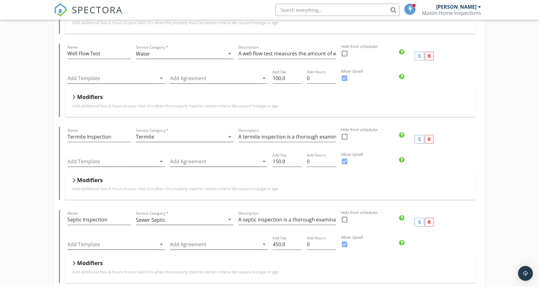
scroll to position [427, 0]
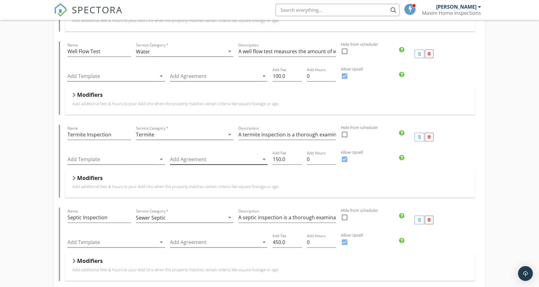
click at [177, 157] on div at bounding box center [214, 160] width 89 height 10
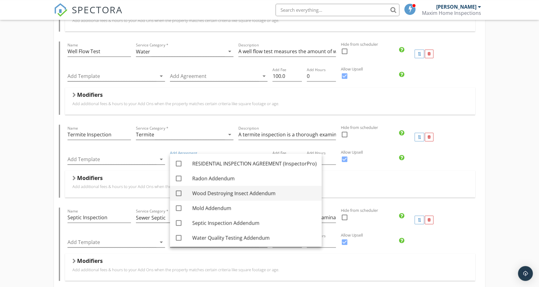
click at [179, 196] on div at bounding box center [178, 193] width 11 height 11
checkbox input "true"
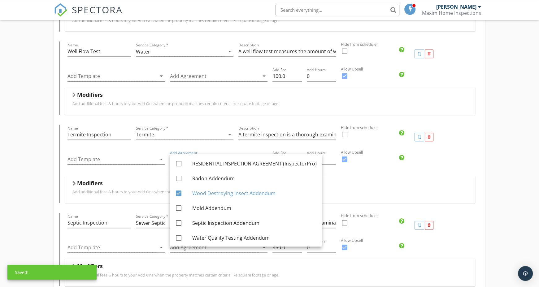
click at [63, 177] on div "Name Termite Inspection Service Category * Termite arrow_drop_down Description …" at bounding box center [270, 164] width 422 height 78
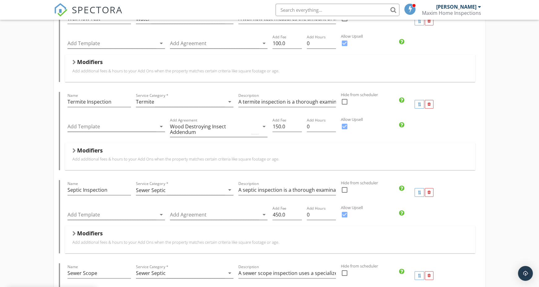
scroll to position [460, 0]
click at [179, 216] on div at bounding box center [214, 214] width 89 height 10
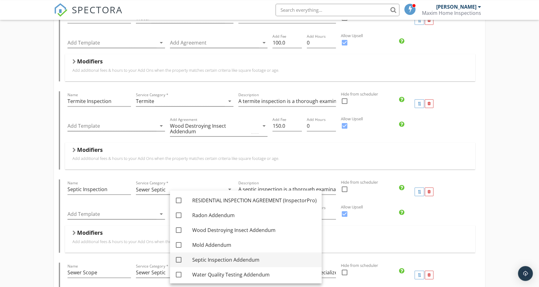
click at [181, 259] on div at bounding box center [178, 260] width 11 height 11
checkbox input "true"
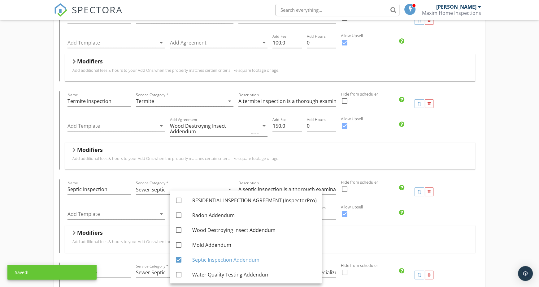
click at [66, 218] on div "Add Template arrow_drop_down" at bounding box center [116, 214] width 103 height 21
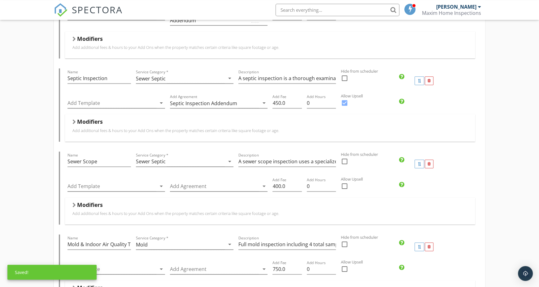
scroll to position [572, 0]
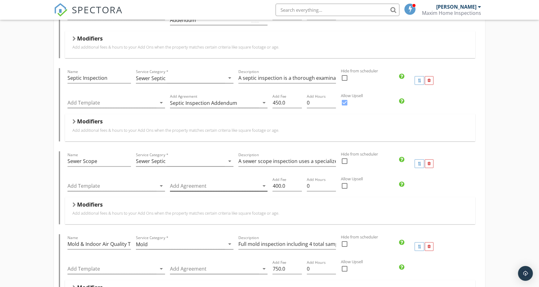
click at [182, 186] on div at bounding box center [214, 186] width 89 height 10
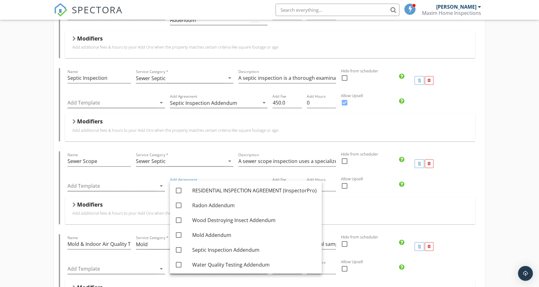
click at [65, 196] on div "Name Sewer Scope Service Category * Sewer Septic arrow_drop_down Description A …" at bounding box center [270, 187] width 422 height 73
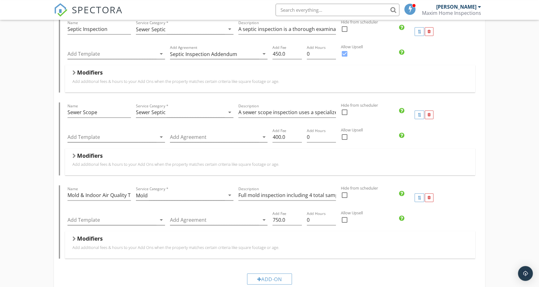
scroll to position [631, 0]
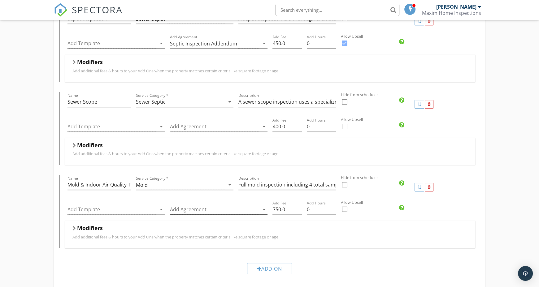
click at [190, 209] on div at bounding box center [214, 210] width 89 height 10
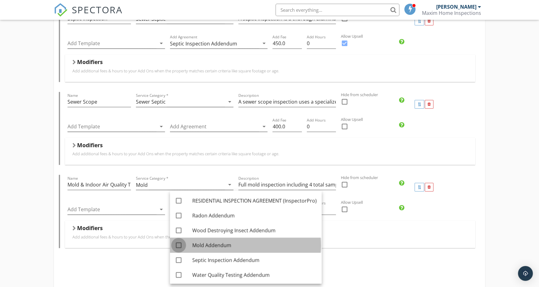
click at [180, 244] on div at bounding box center [178, 245] width 11 height 11
checkbox input "true"
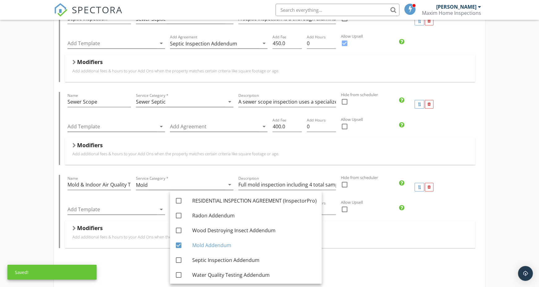
click at [63, 208] on div "Name Mold & Indoor Air Quality Test Service Category * Mold arrow_drop_down Des…" at bounding box center [270, 211] width 422 height 73
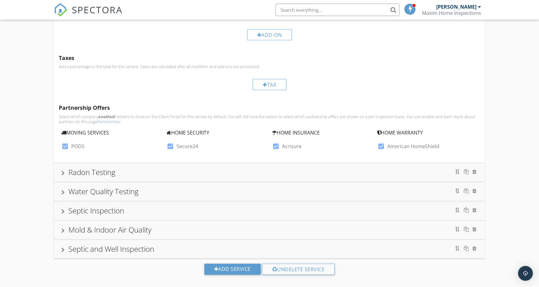
scroll to position [871, 0]
